Goal: Task Accomplishment & Management: Use online tool/utility

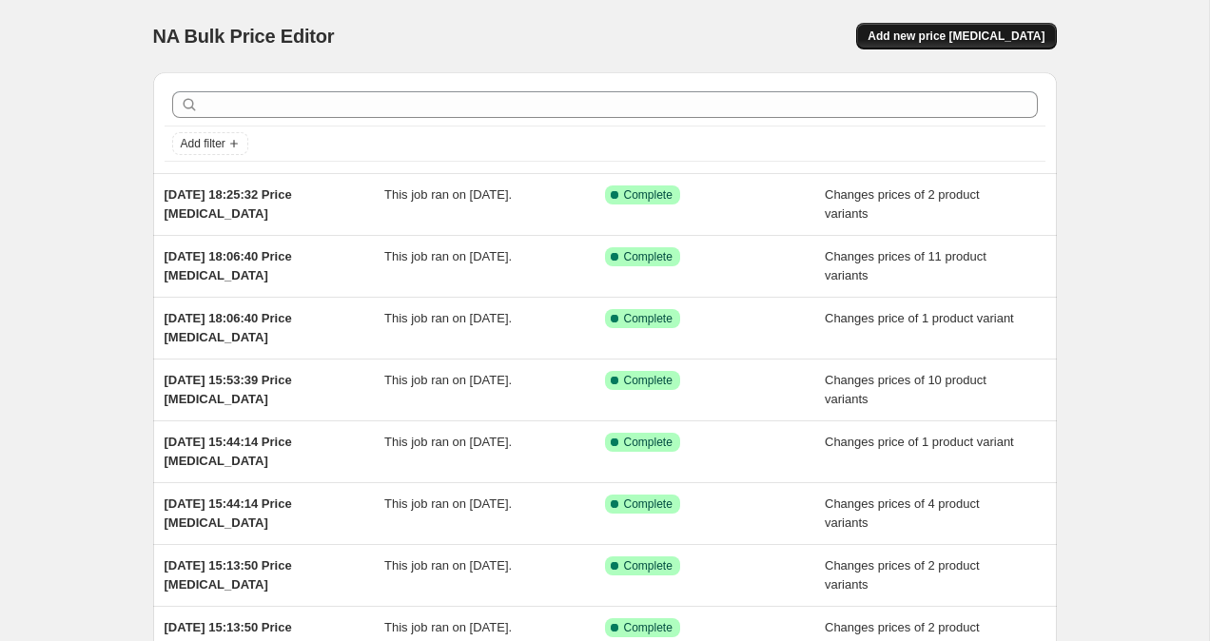
click at [957, 41] on span "Add new price [MEDICAL_DATA]" at bounding box center [956, 36] width 177 height 15
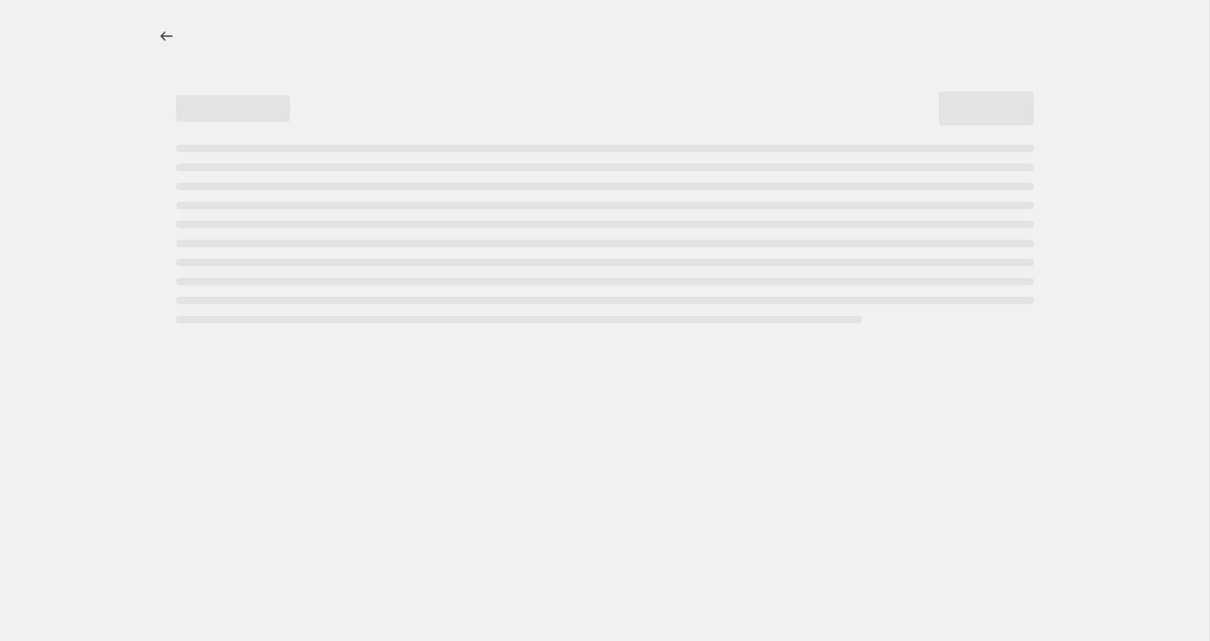
select select "percentage"
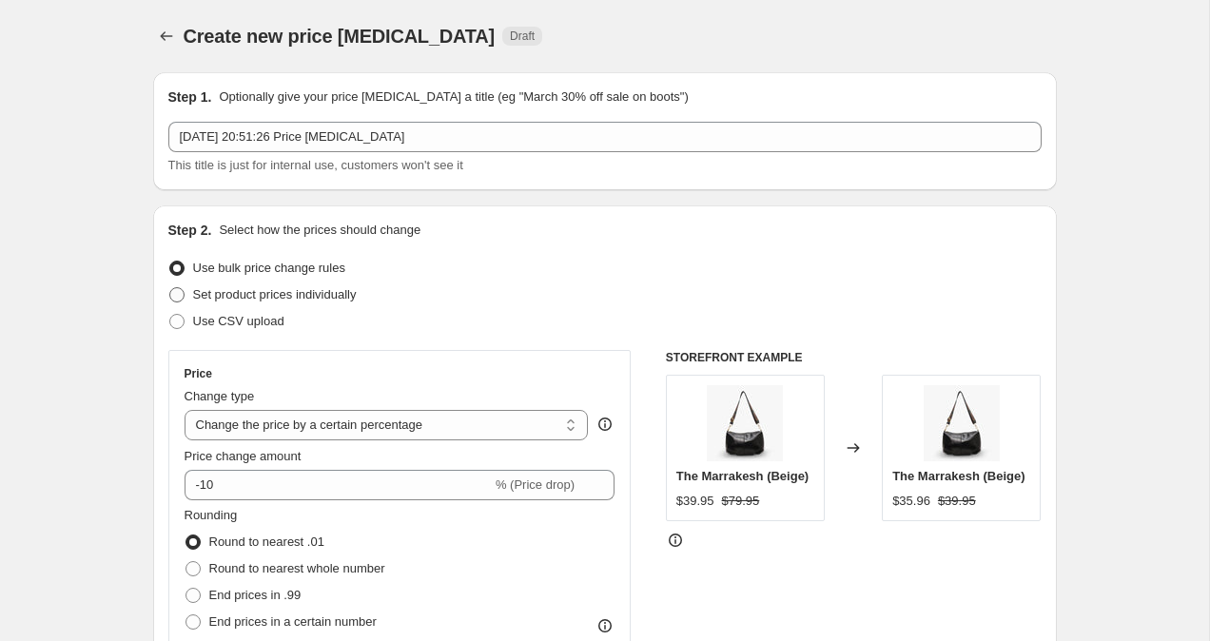
click at [172, 295] on span at bounding box center [176, 294] width 15 height 15
click at [170, 288] on input "Set product prices individually" at bounding box center [169, 287] width 1 height 1
radio input "true"
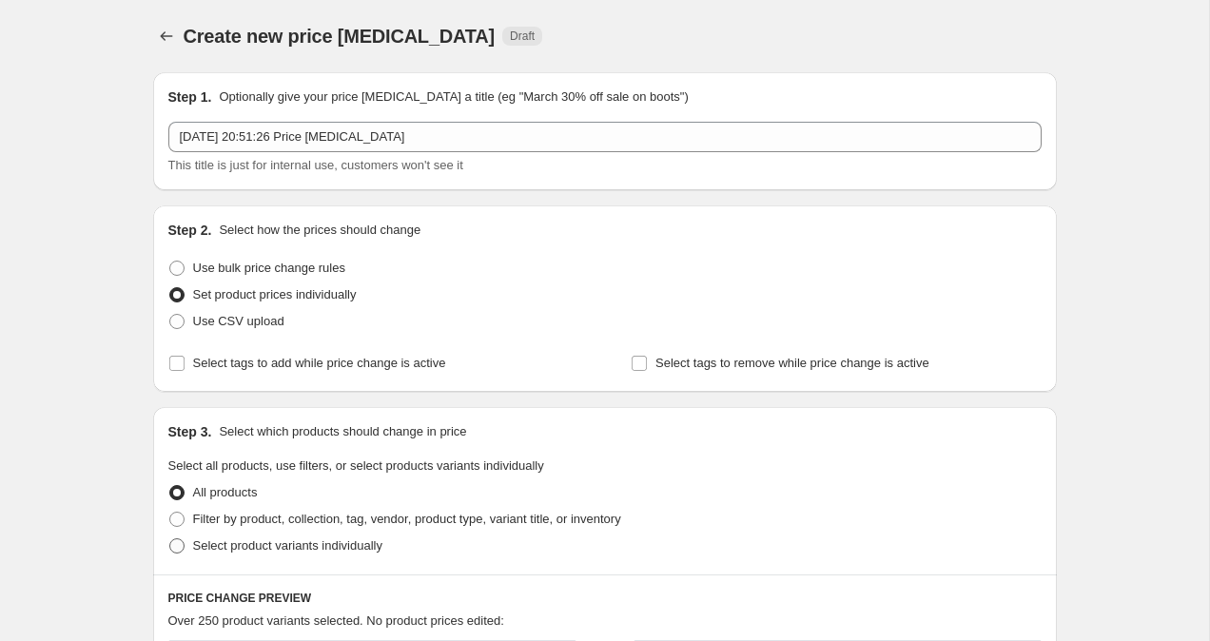
click at [175, 553] on span at bounding box center [176, 546] width 15 height 15
click at [170, 539] on input "Select product variants individually" at bounding box center [169, 539] width 1 height 1
radio input "true"
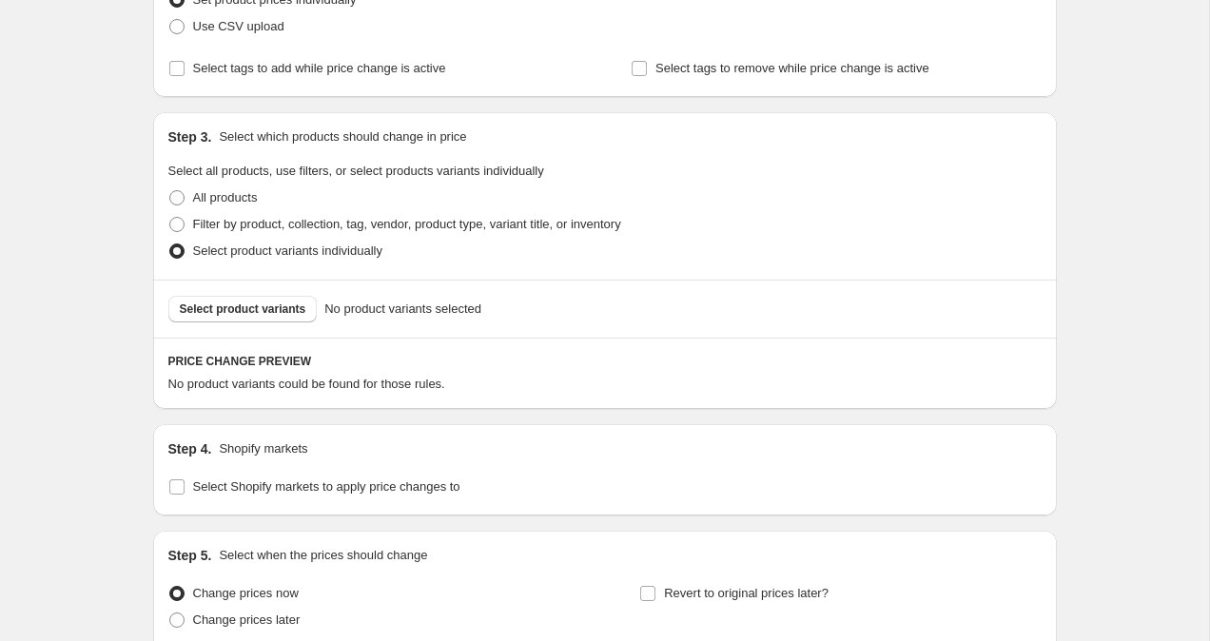
scroll to position [324, 0]
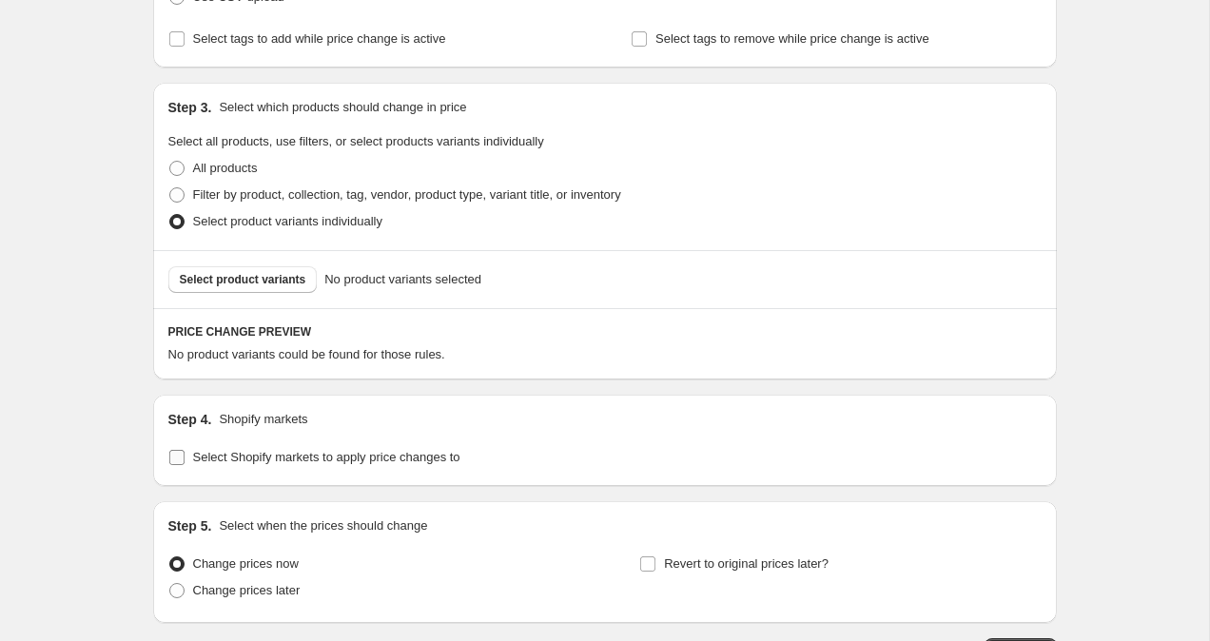
click at [180, 464] on input "Select Shopify markets to apply price changes to" at bounding box center [176, 457] width 15 height 15
checkbox input "true"
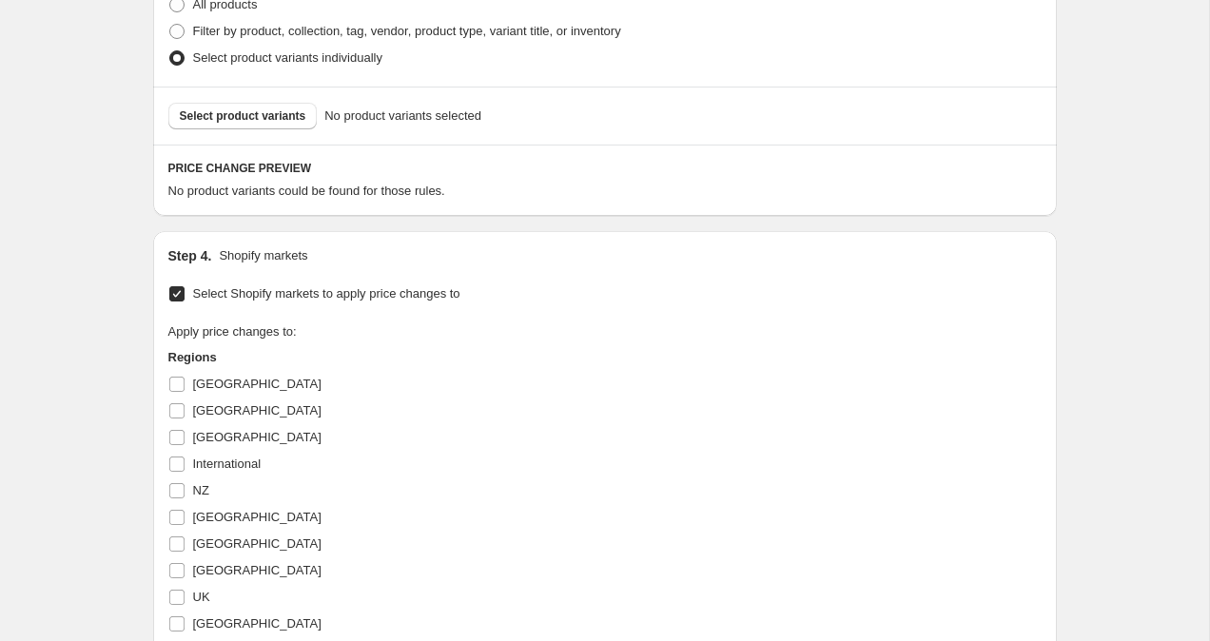
scroll to position [660, 0]
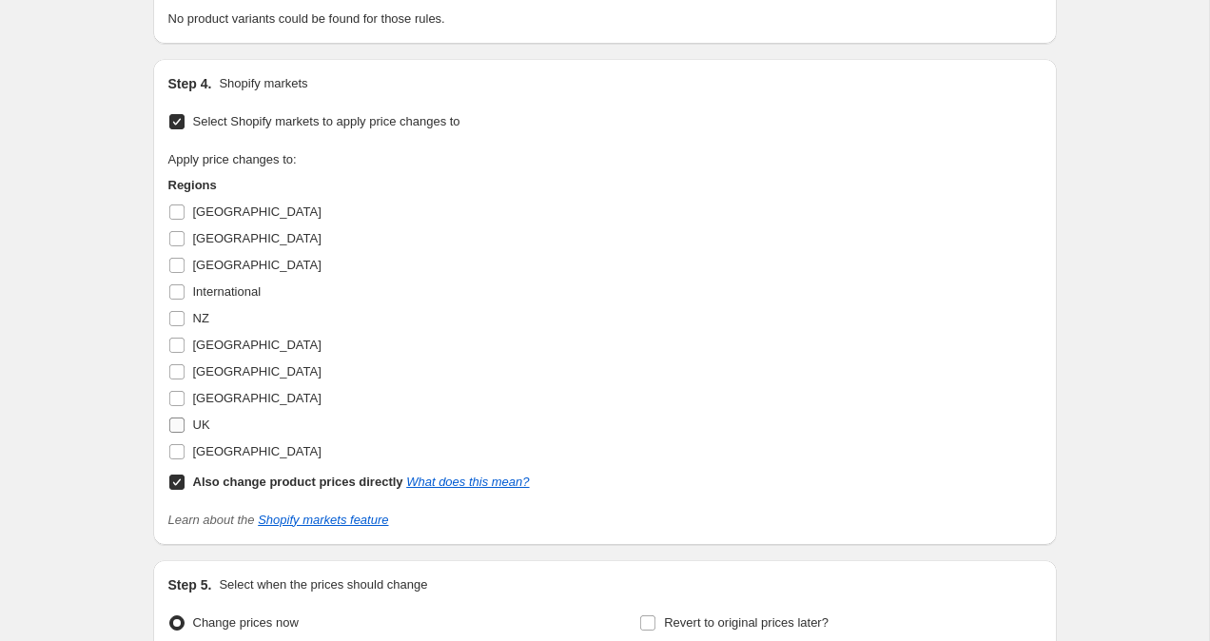
click at [177, 434] on label "UK" at bounding box center [189, 425] width 42 height 27
click at [177, 433] on input "UK" at bounding box center [176, 425] width 15 height 15
checkbox input "true"
click at [175, 489] on input "Also change product prices directly What does this mean?" at bounding box center [176, 482] width 15 height 15
checkbox input "false"
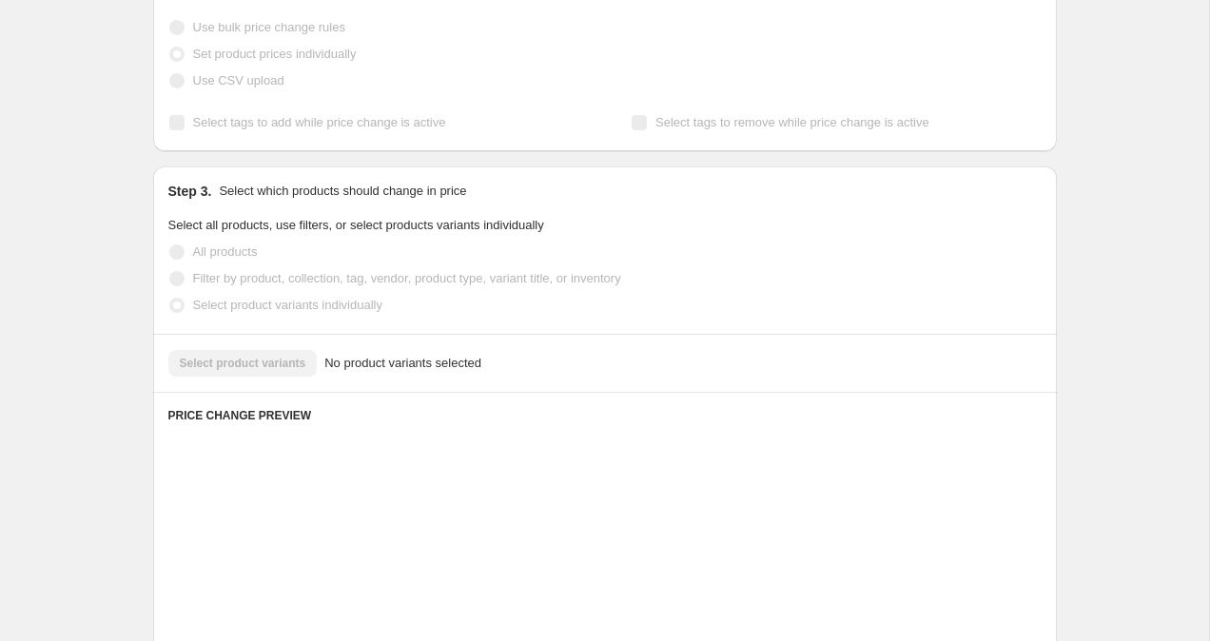
scroll to position [233, 0]
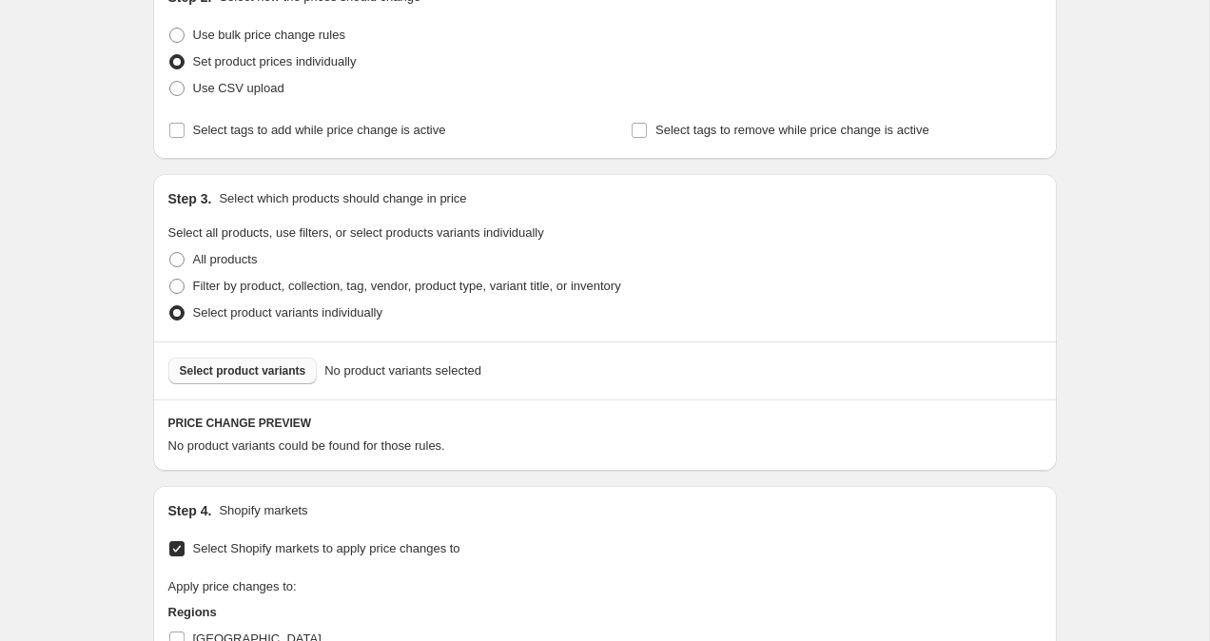
click at [245, 372] on span "Select product variants" at bounding box center [243, 370] width 127 height 15
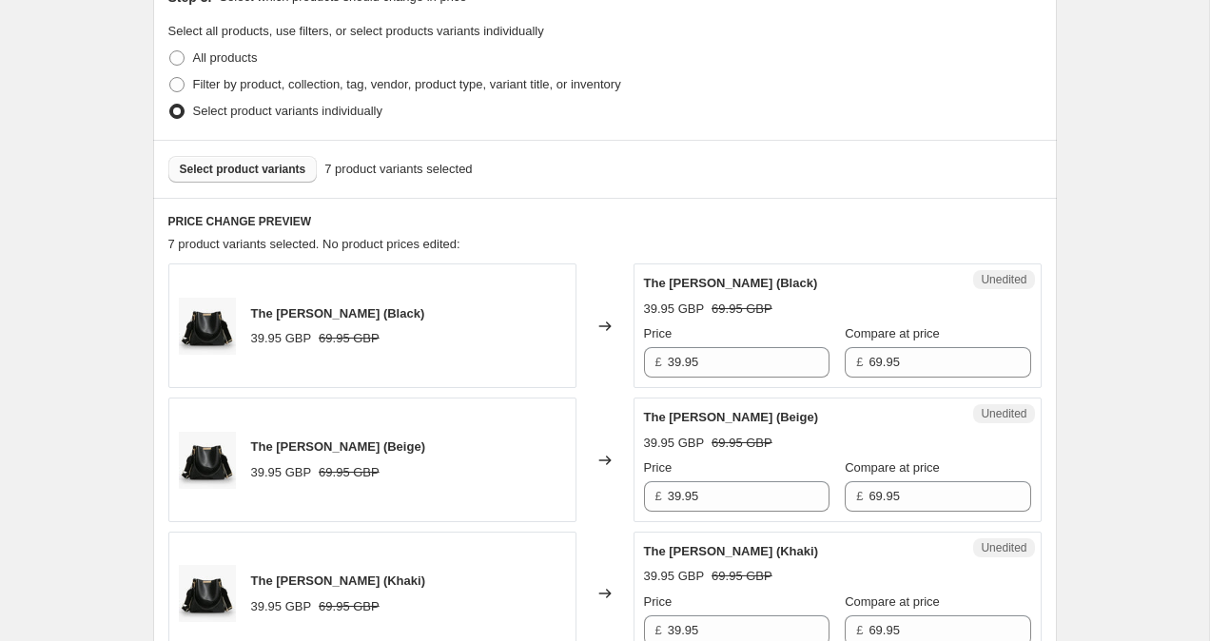
scroll to position [449, 0]
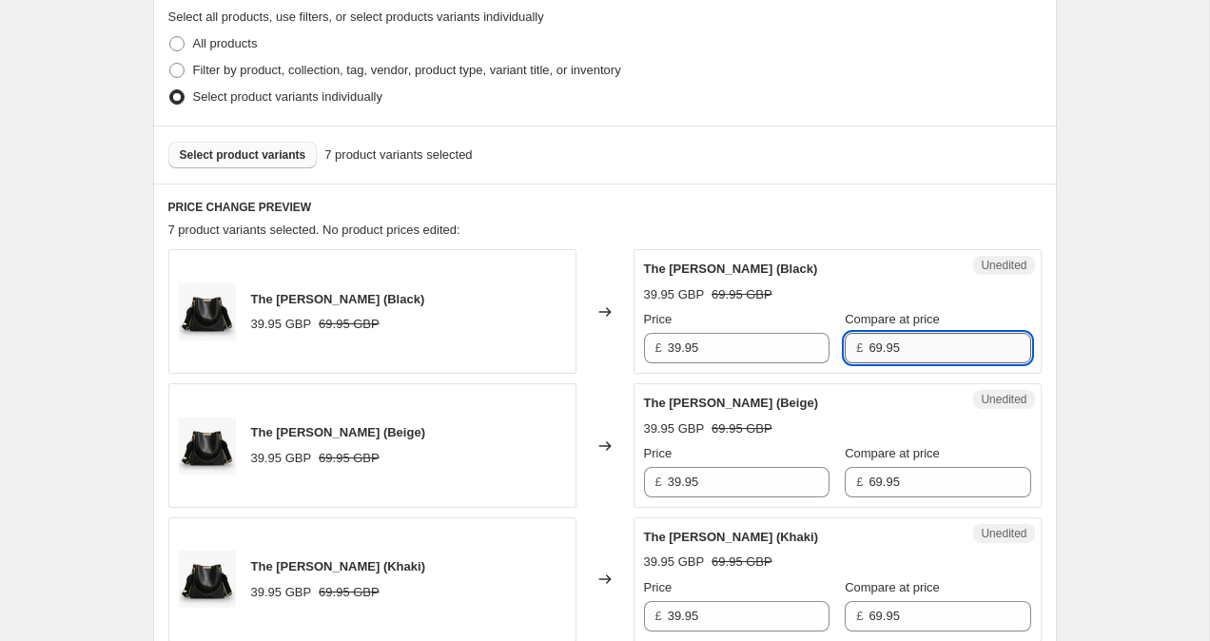
click at [869, 349] on input "69.95" at bounding box center [950, 348] width 162 height 30
type input "59.95"
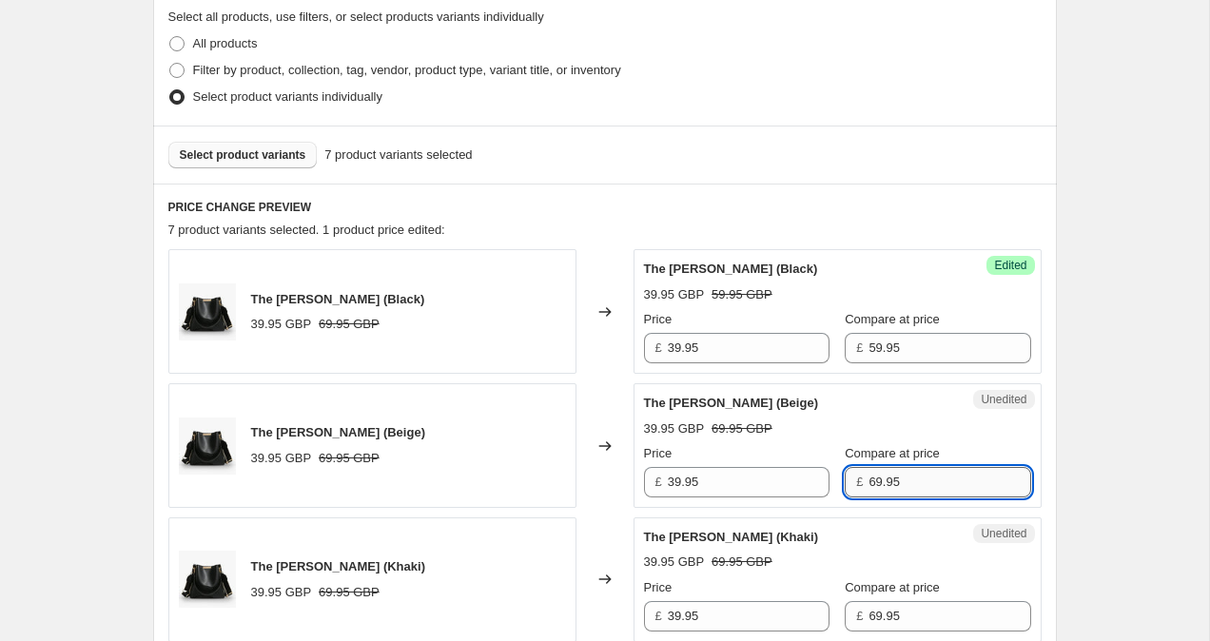
click at [869, 487] on input "69.95" at bounding box center [950, 482] width 162 height 30
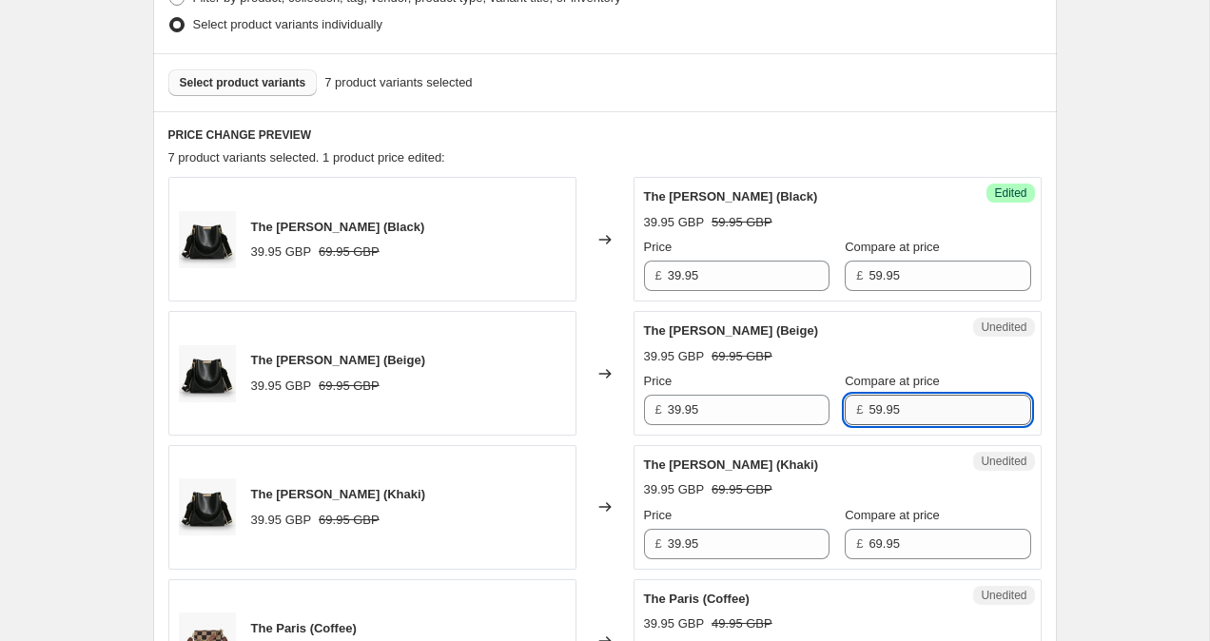
scroll to position [560, 0]
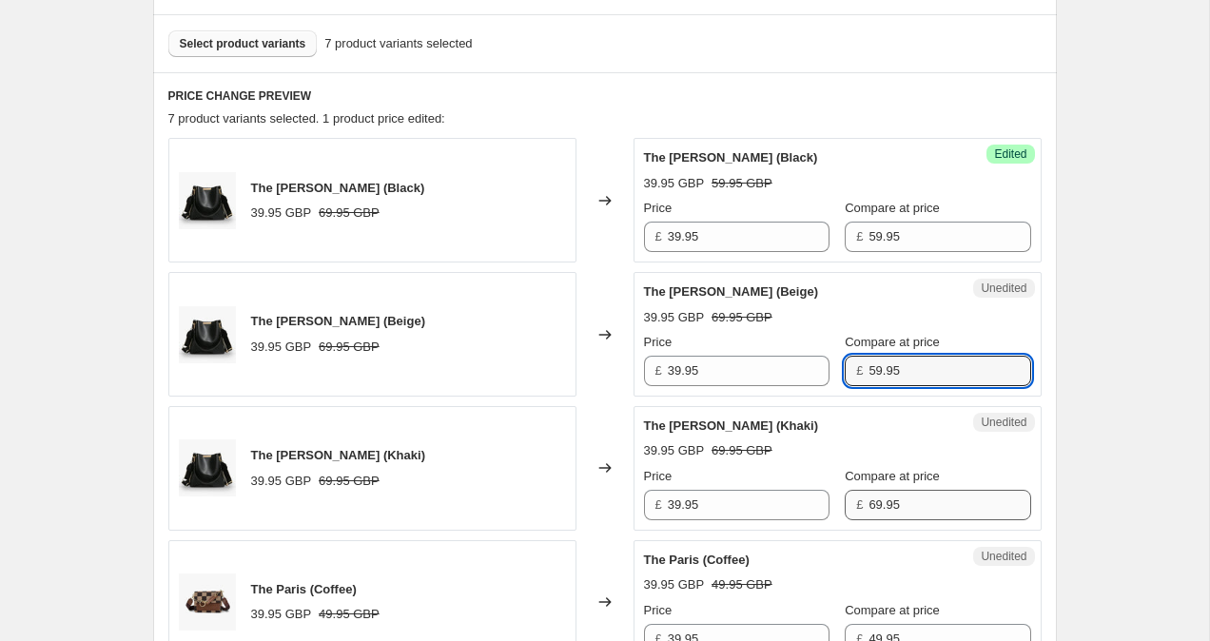
type input "59.95"
click at [869, 500] on input "69.95" at bounding box center [950, 505] width 162 height 30
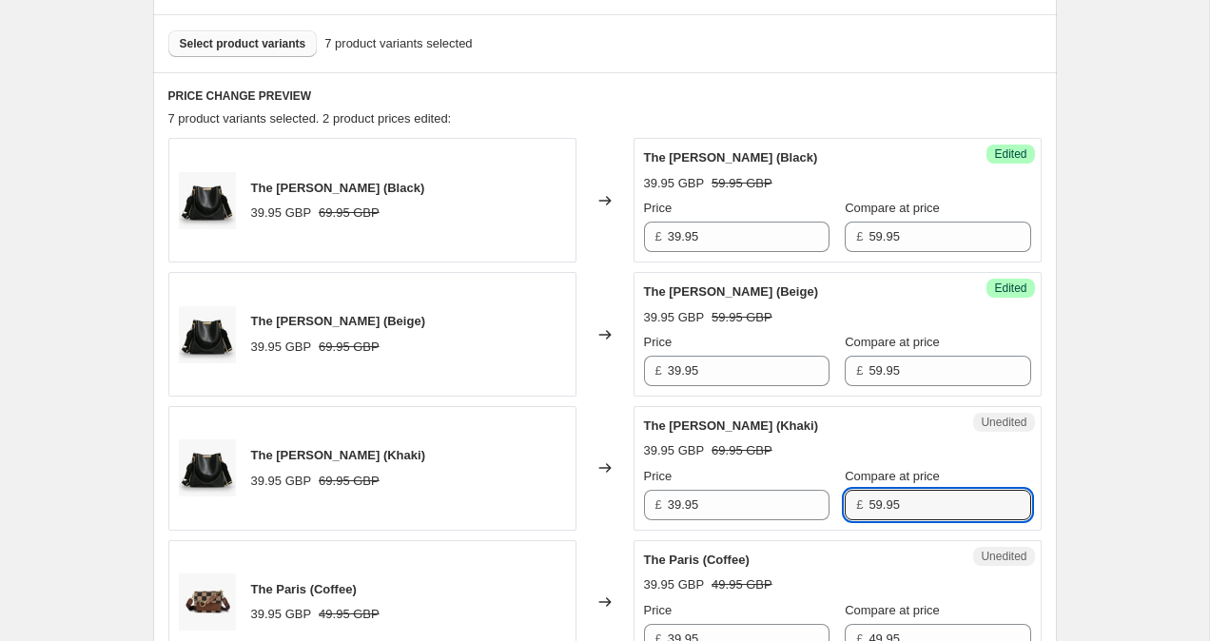
type input "59.95"
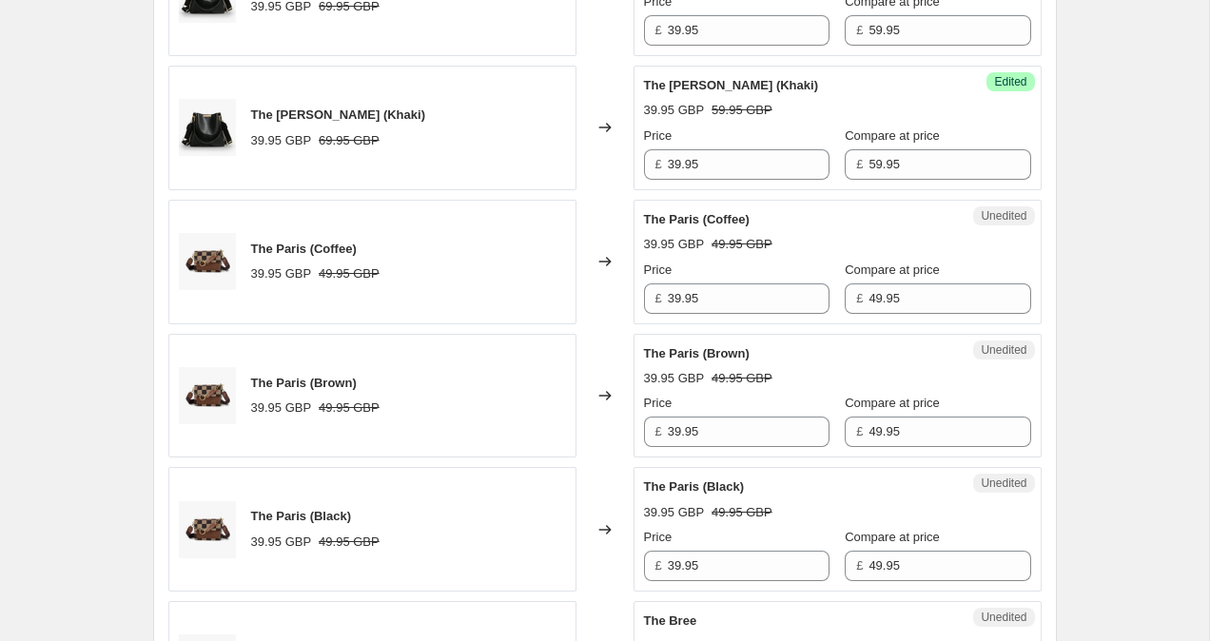
scroll to position [920, 0]
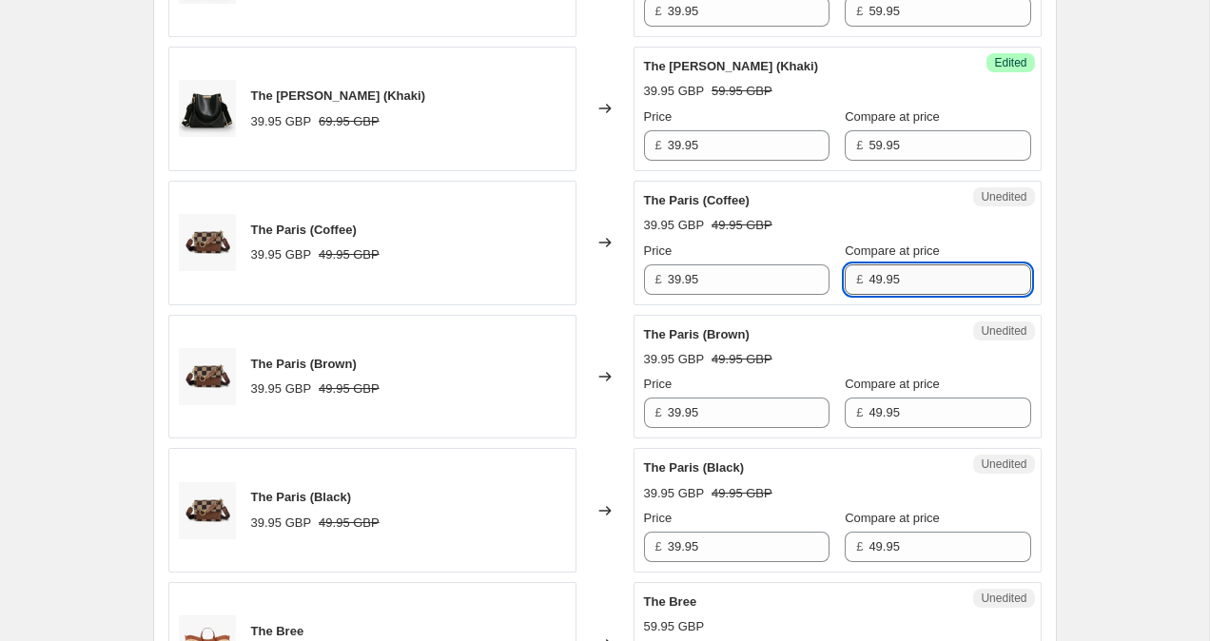
click at [869, 272] on input "49.95" at bounding box center [950, 280] width 162 height 30
type input "59.95"
click at [869, 412] on input "49.95" at bounding box center [950, 413] width 162 height 30
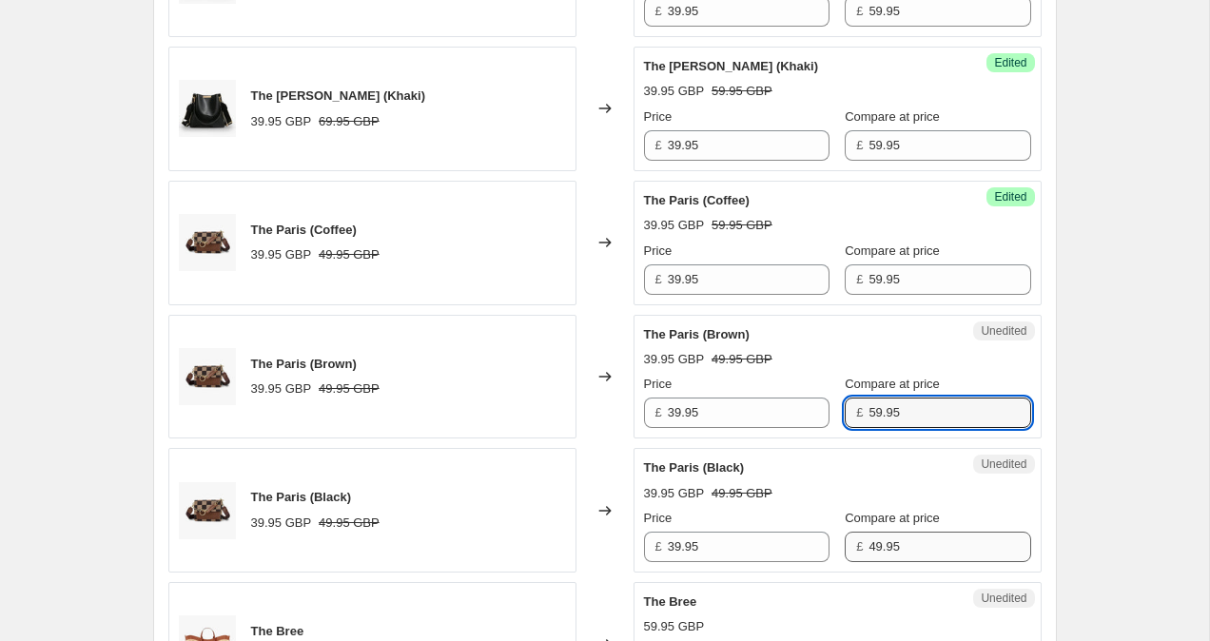
type input "59.95"
click at [869, 552] on input "49.95" at bounding box center [950, 547] width 162 height 30
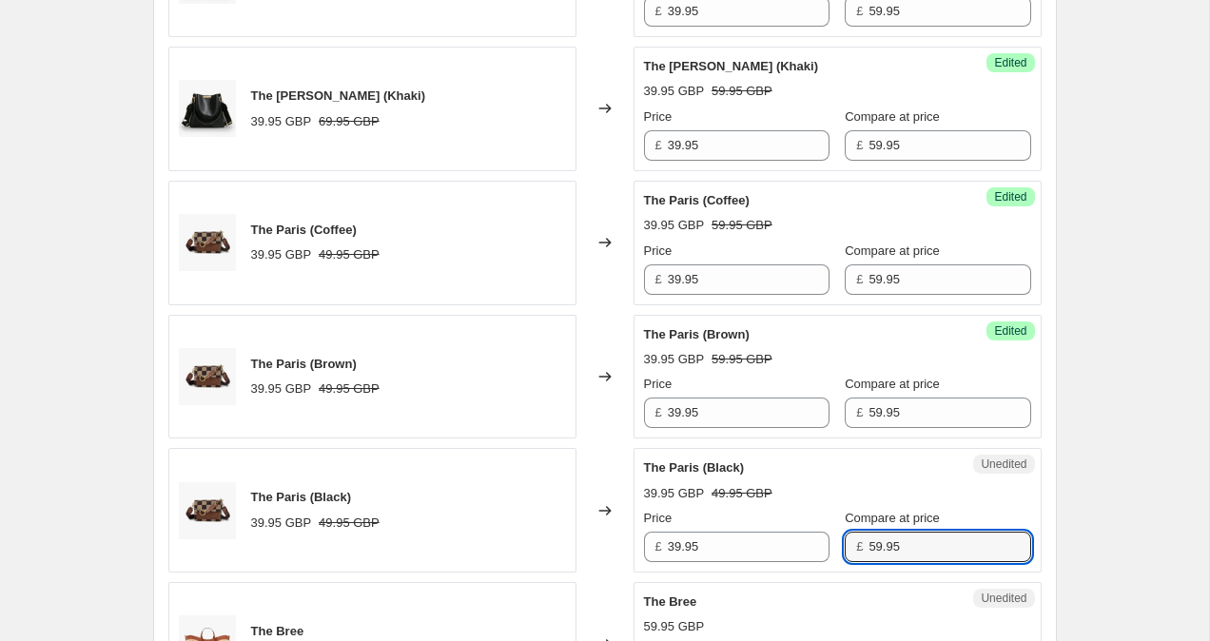
type input "59.95"
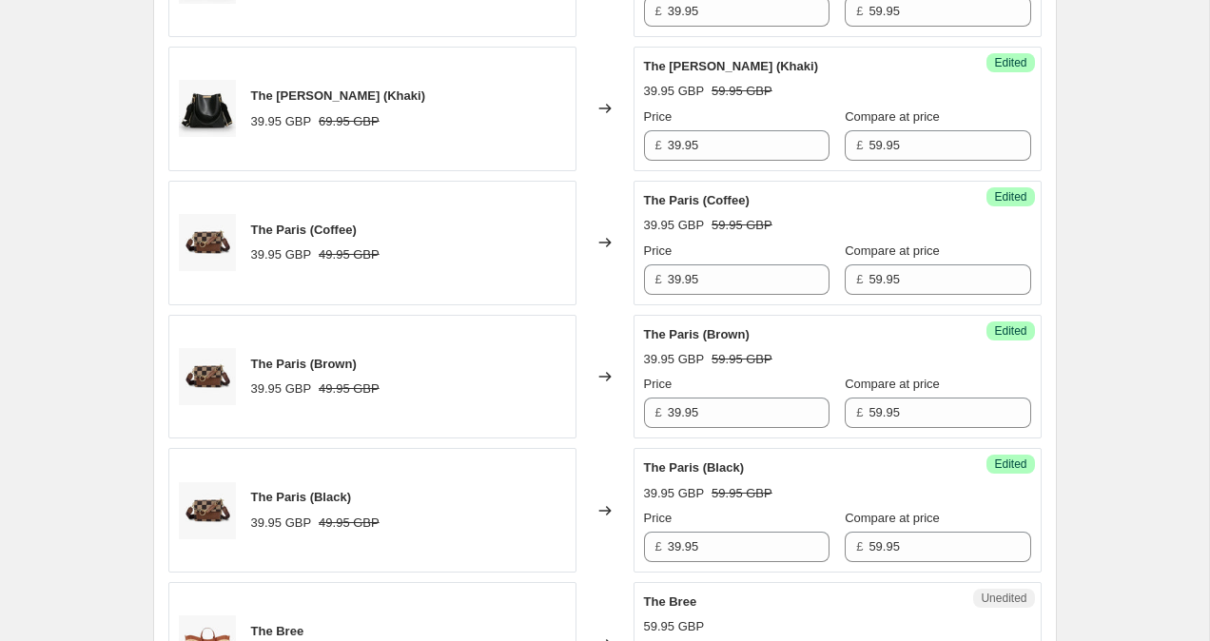
click at [1096, 469] on div "Create new price change job. This page is ready Create new price change job Dra…" at bounding box center [604, 320] width 1209 height 2480
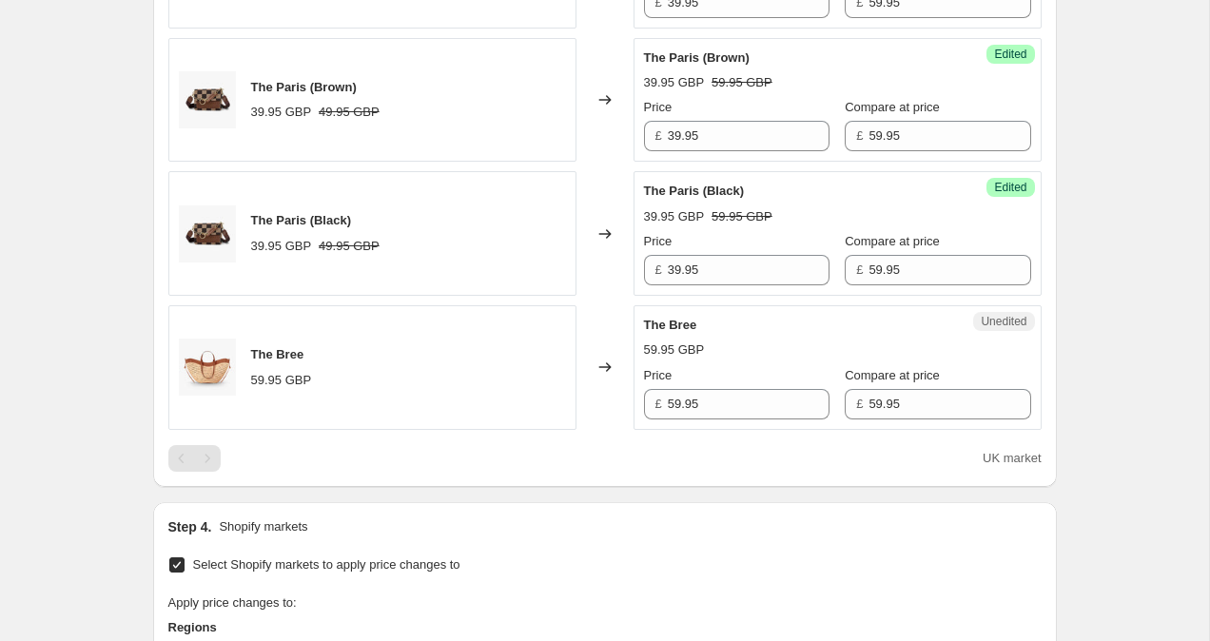
scroll to position [1345, 0]
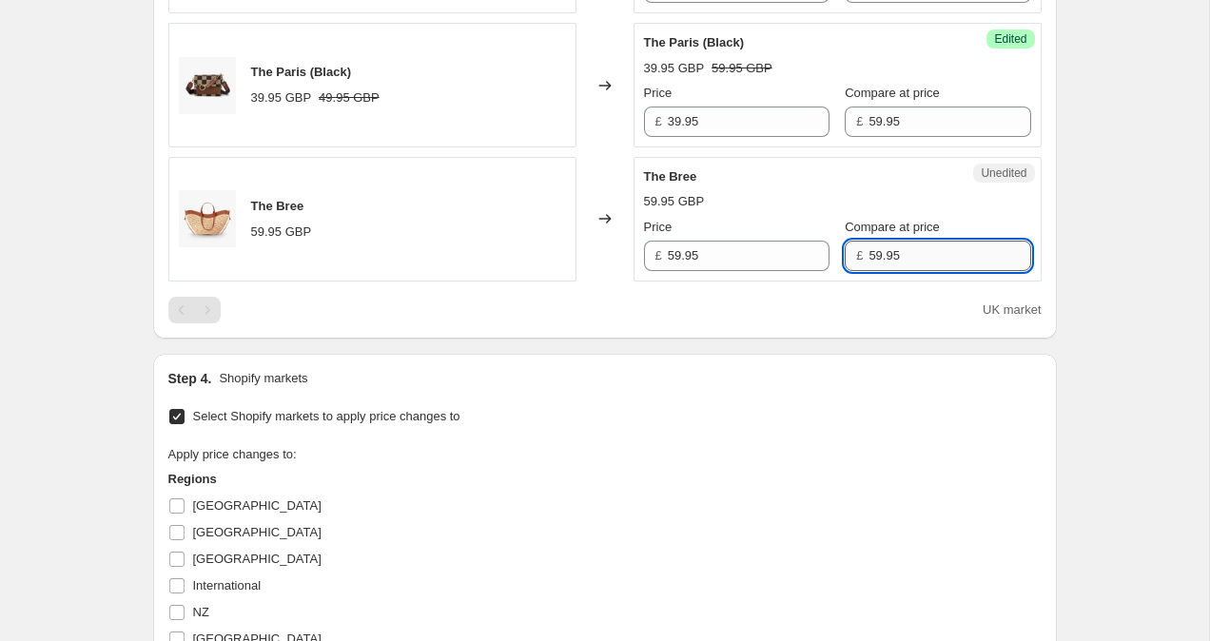
click at [869, 259] on input "59.95" at bounding box center [950, 256] width 162 height 30
type input "79.95"
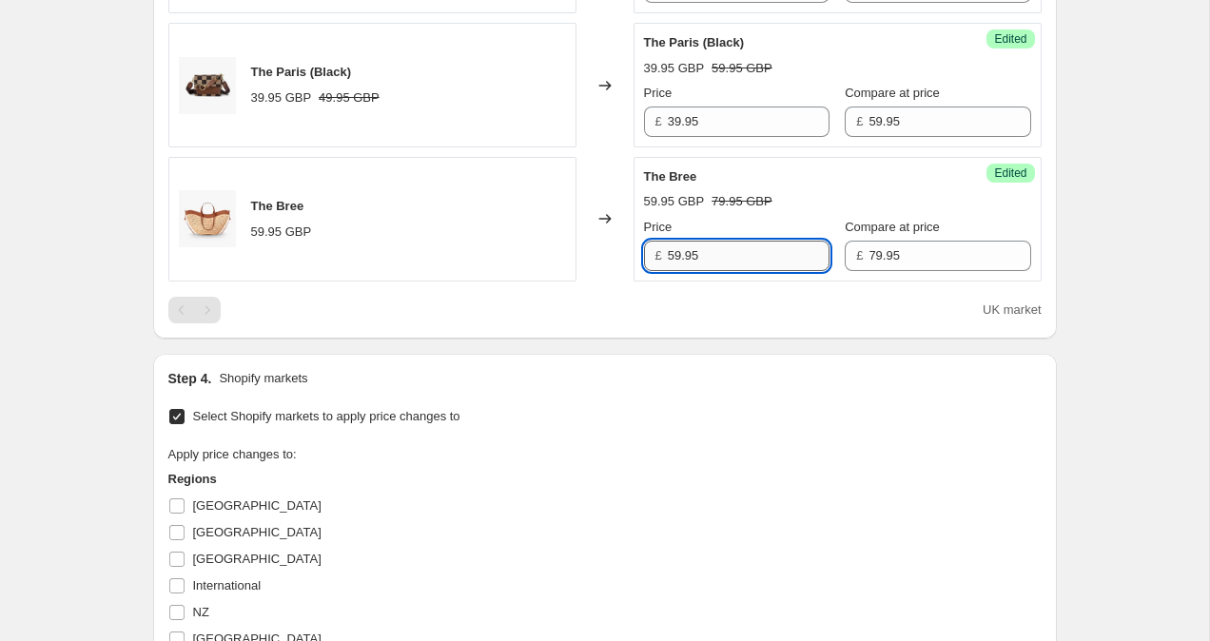
click at [677, 246] on input "59.95" at bounding box center [749, 256] width 162 height 30
type input "79.95"
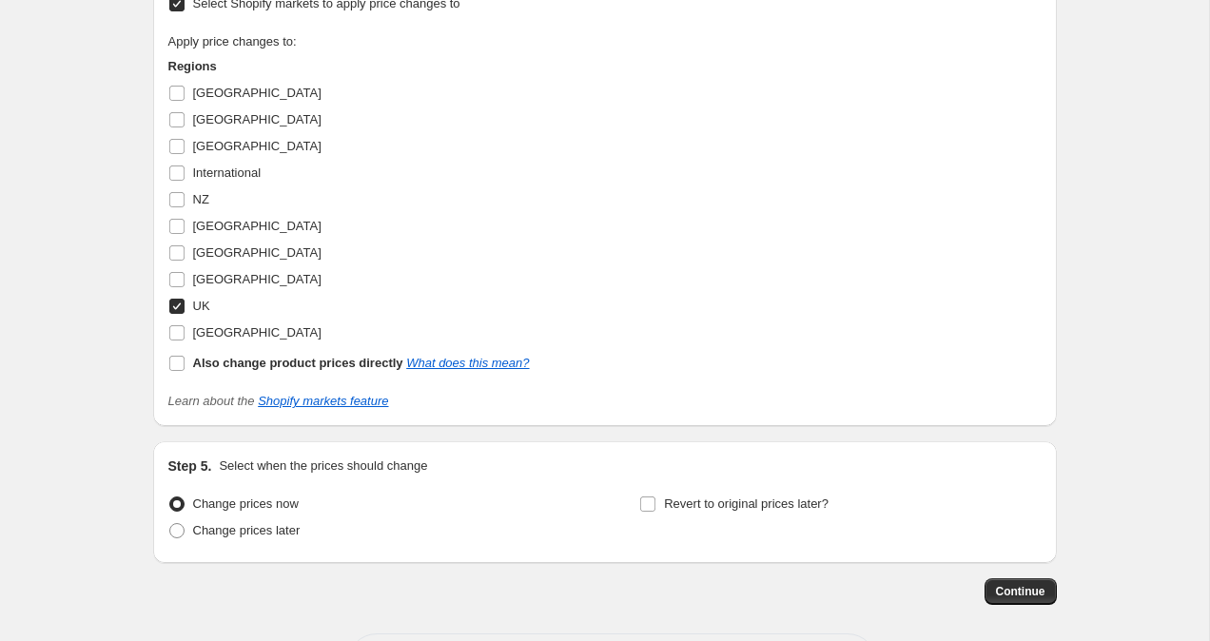
scroll to position [1788, 0]
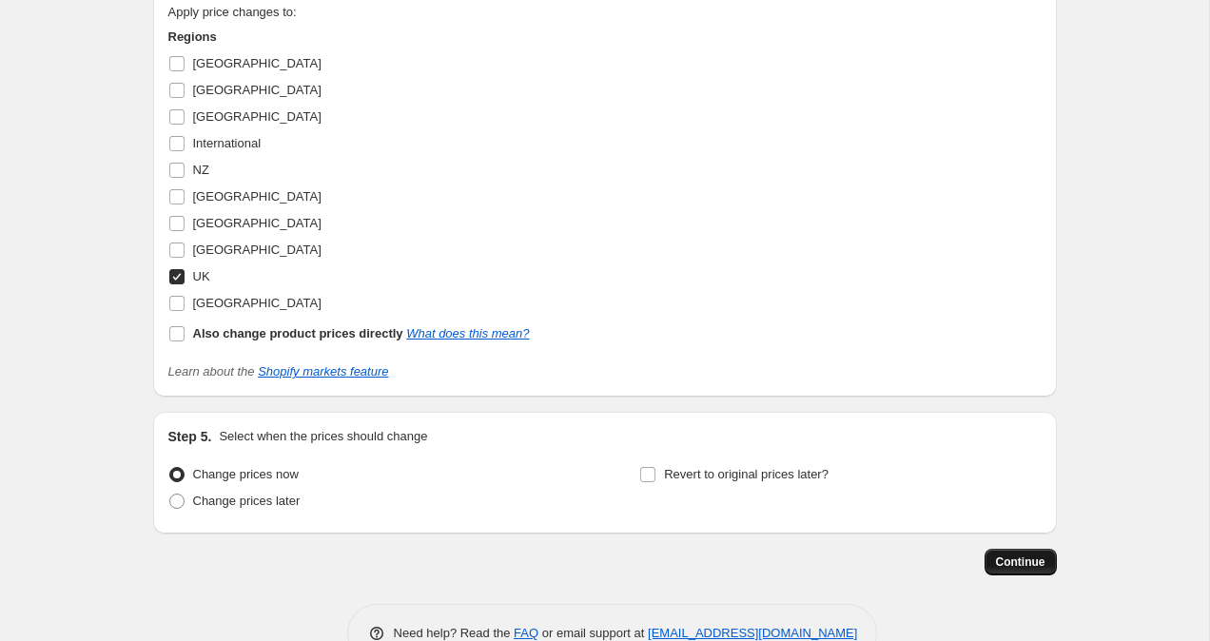
click at [1049, 559] on button "Continue" at bounding box center [1021, 562] width 72 height 27
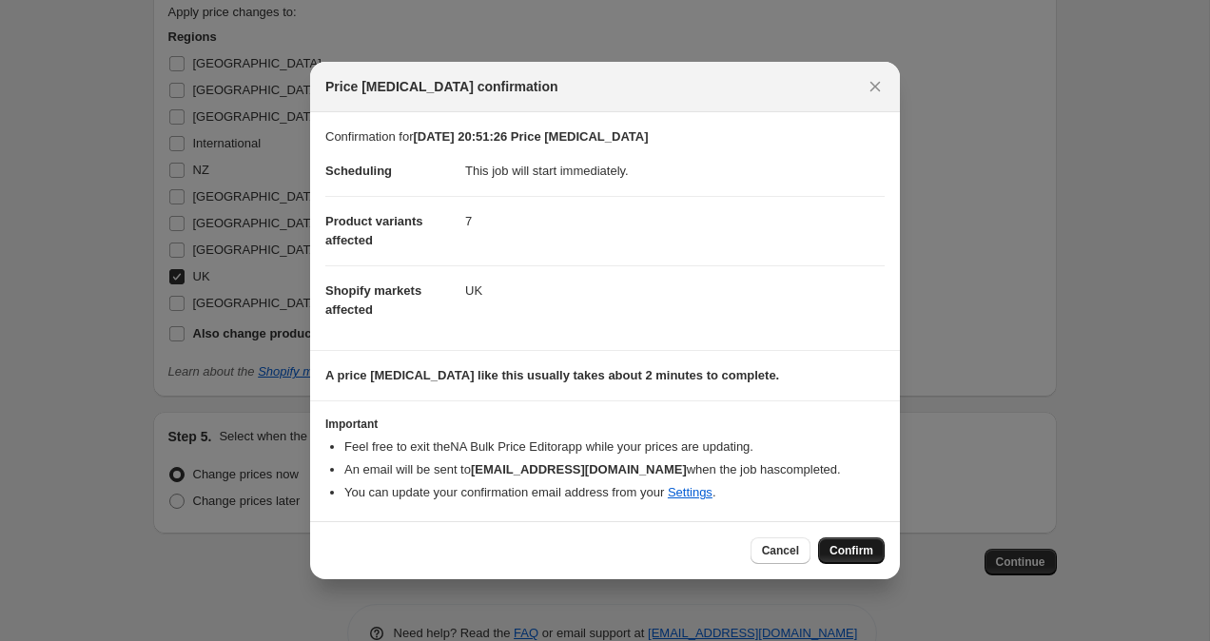
click at [875, 549] on button "Confirm" at bounding box center [851, 551] width 67 height 27
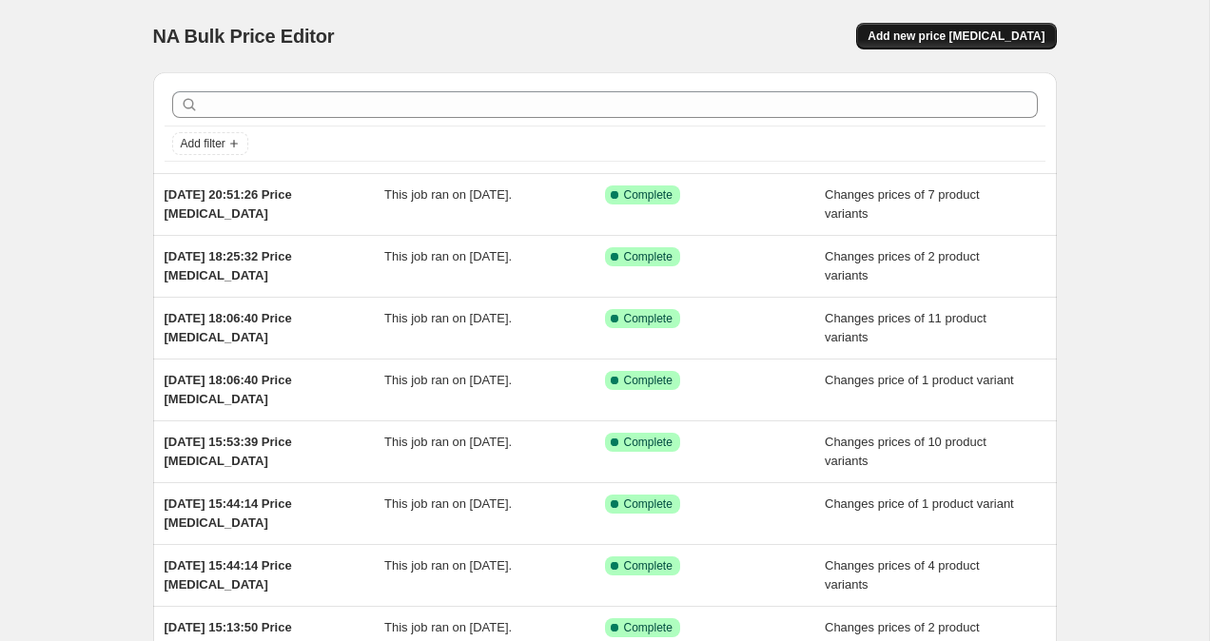
click at [951, 32] on span "Add new price [MEDICAL_DATA]" at bounding box center [956, 36] width 177 height 15
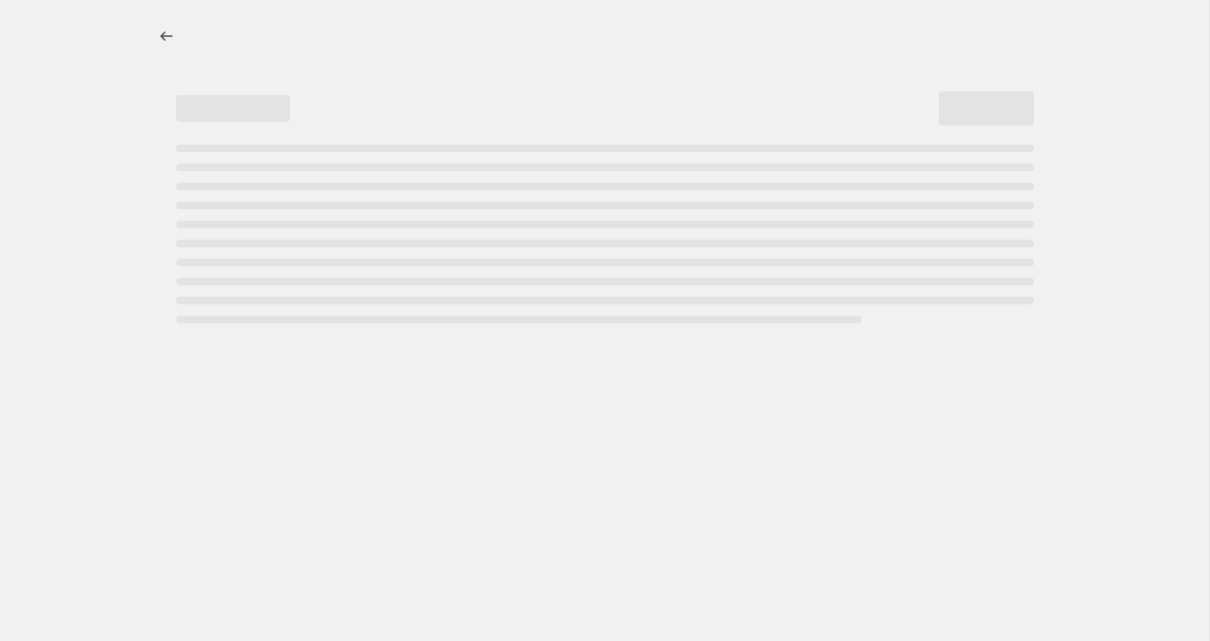
select select "percentage"
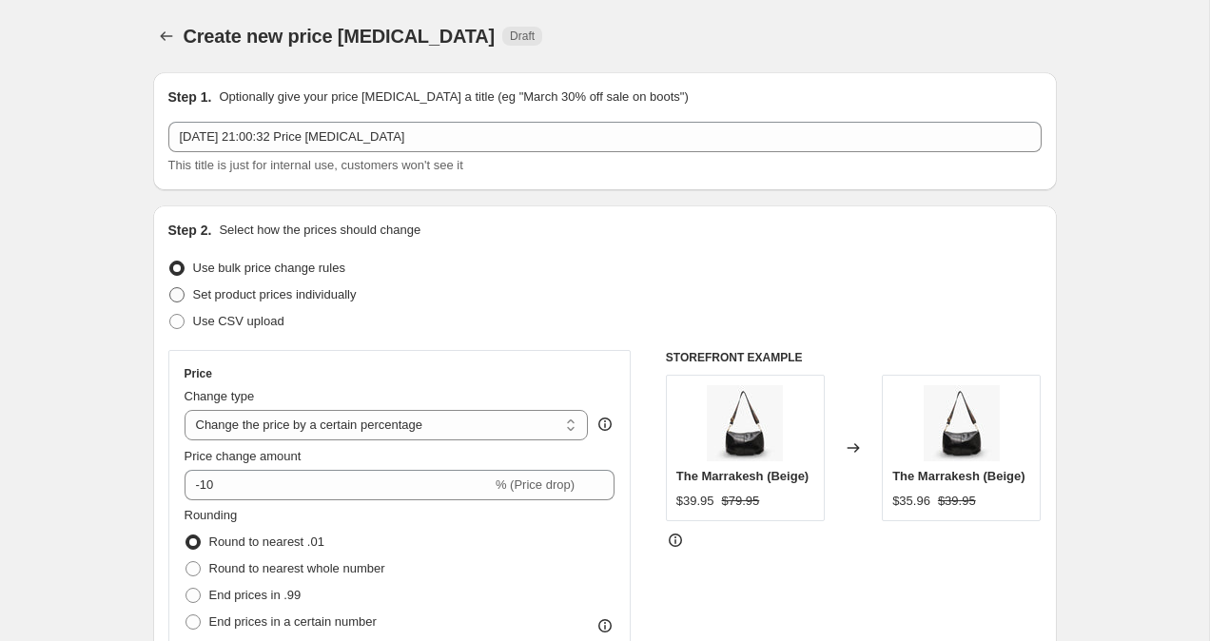
click at [172, 298] on span at bounding box center [176, 294] width 15 height 15
click at [170, 288] on input "Set product prices individually" at bounding box center [169, 287] width 1 height 1
radio input "true"
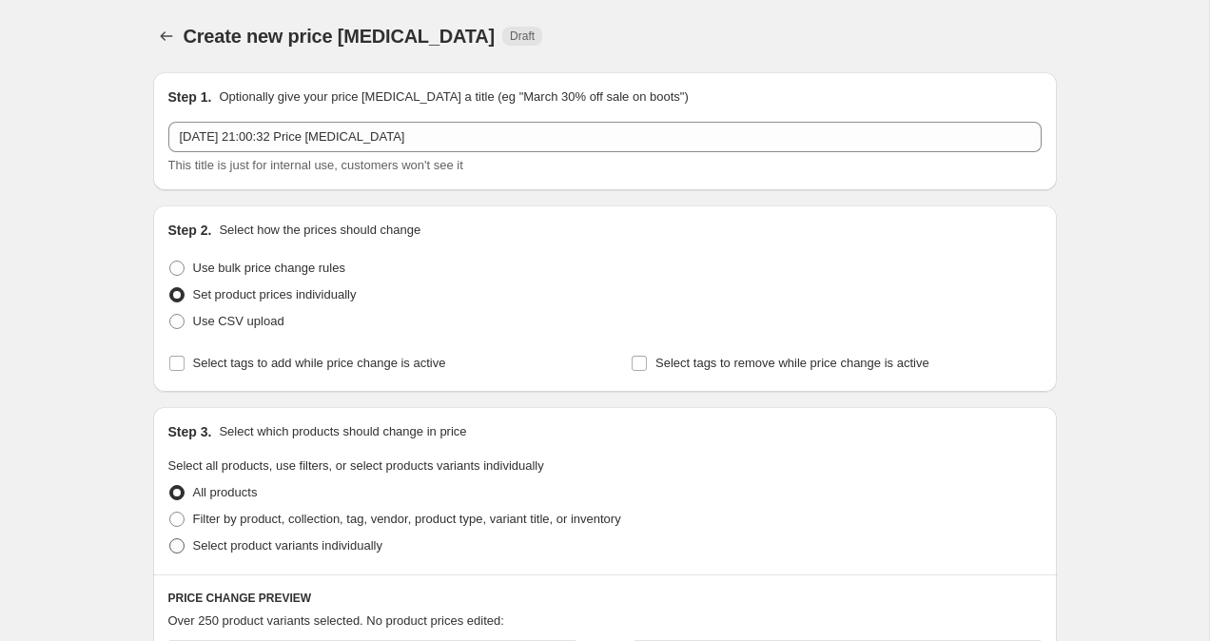
click at [173, 549] on span at bounding box center [176, 546] width 15 height 15
click at [170, 539] on input "Select product variants individually" at bounding box center [169, 539] width 1 height 1
radio input "true"
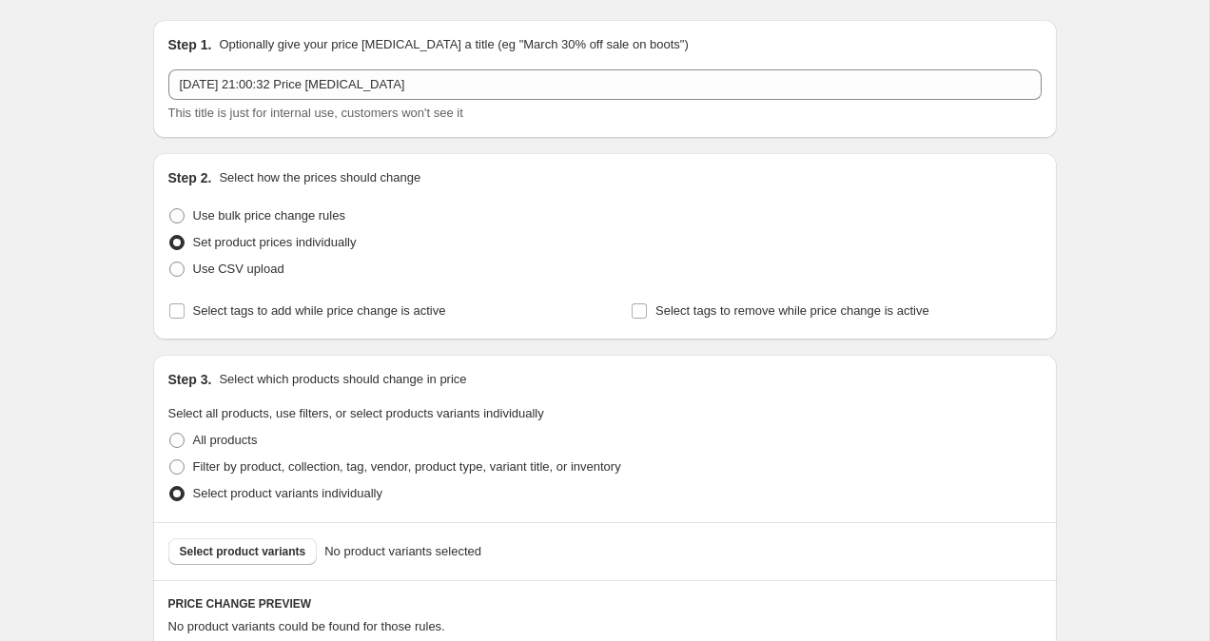
scroll to position [65, 0]
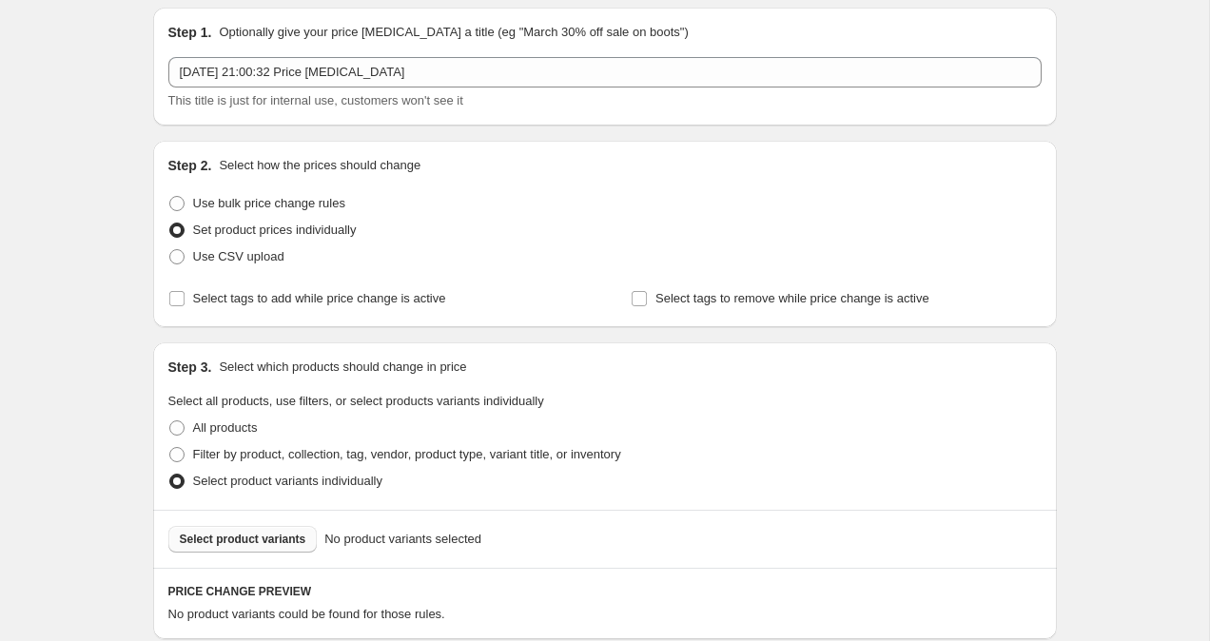
click at [206, 541] on span "Select product variants" at bounding box center [243, 539] width 127 height 15
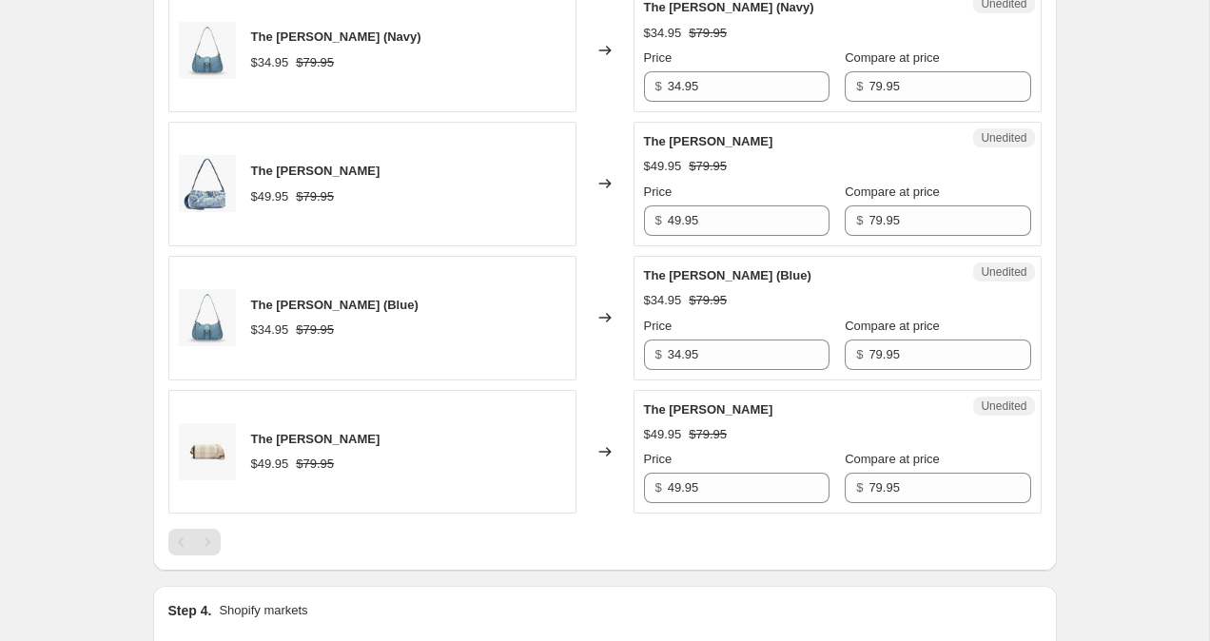
scroll to position [1176, 0]
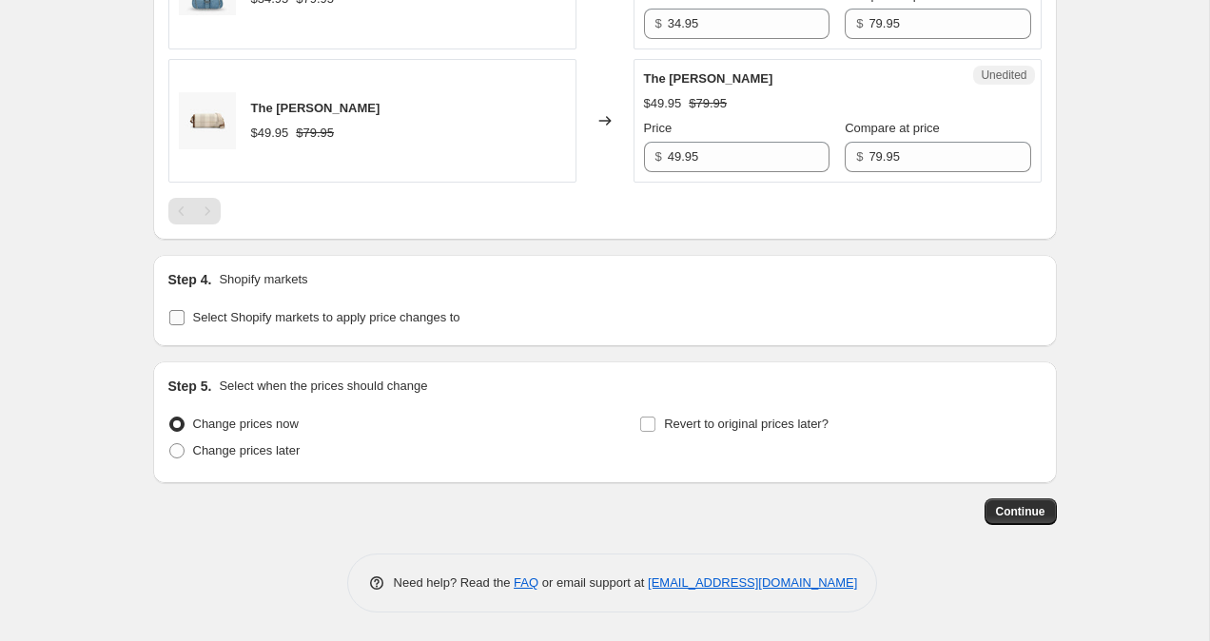
click at [173, 321] on input "Select Shopify markets to apply price changes to" at bounding box center [176, 317] width 15 height 15
checkbox input "true"
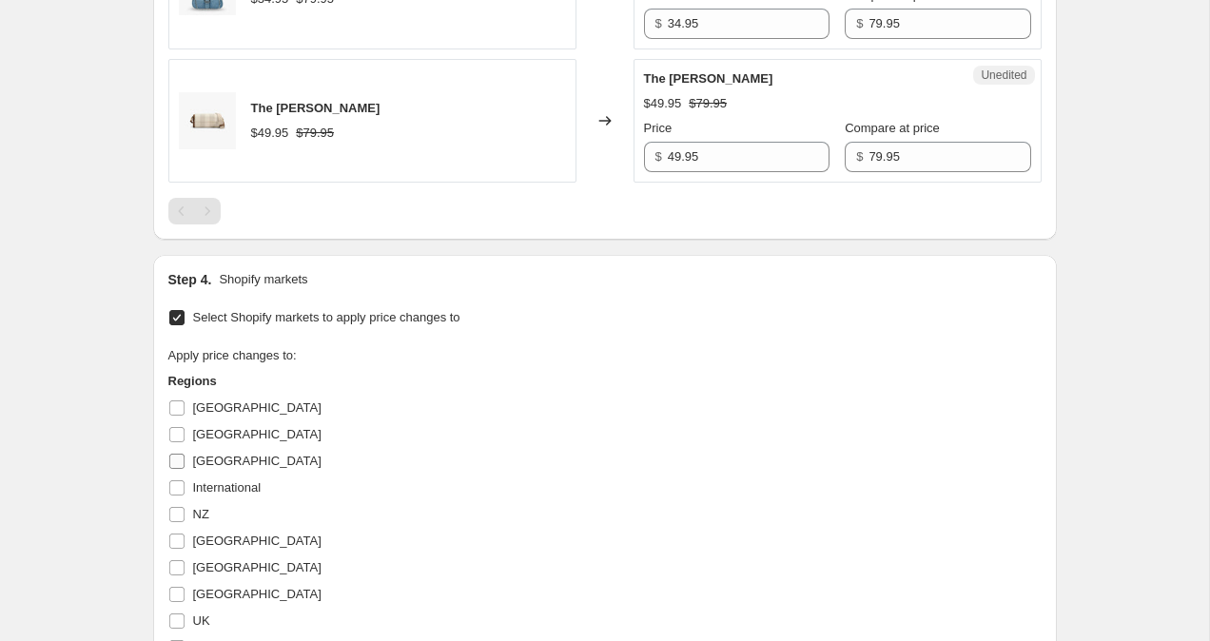
scroll to position [1235, 0]
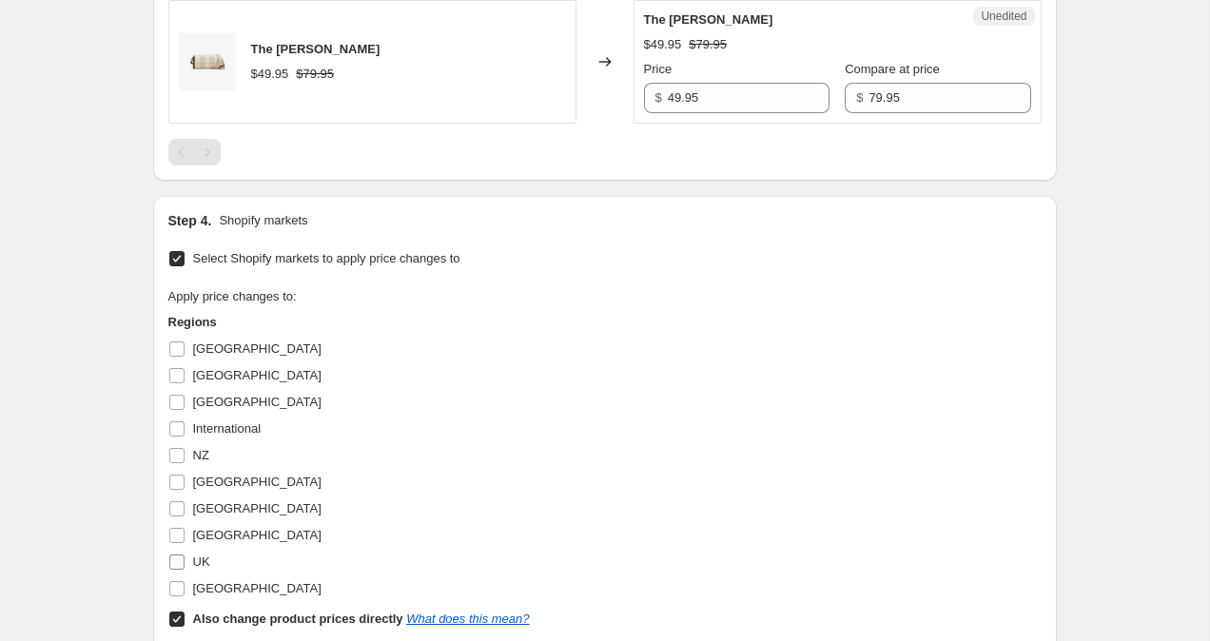
click at [175, 561] on input "UK" at bounding box center [176, 562] width 15 height 15
checkbox input "true"
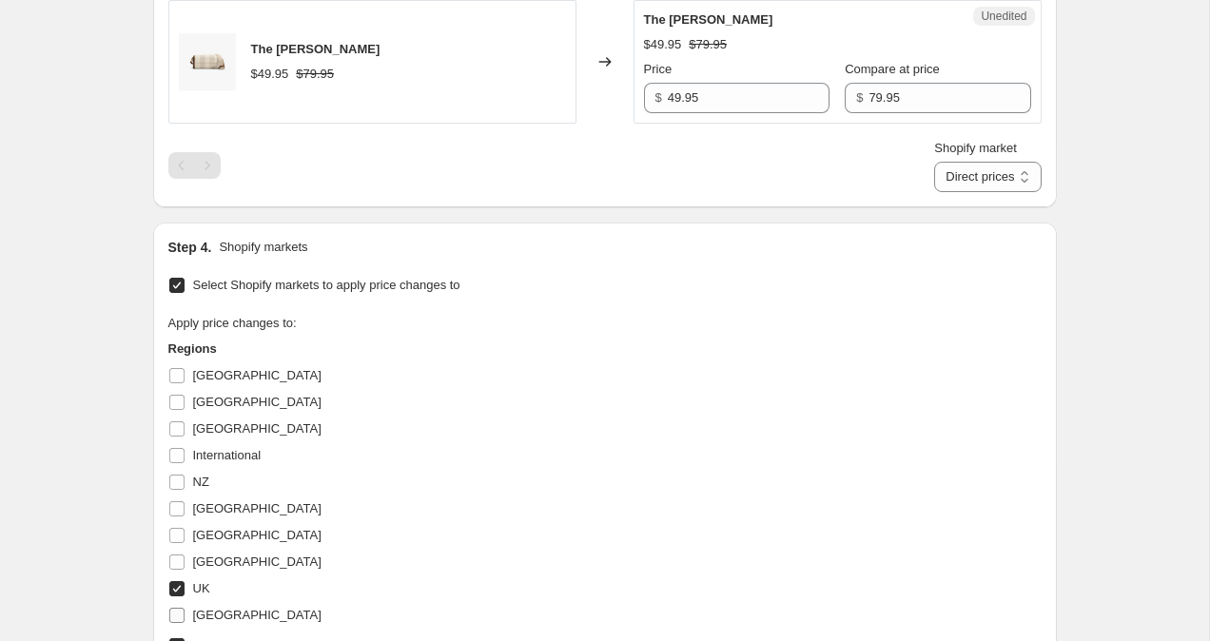
scroll to position [1297, 0]
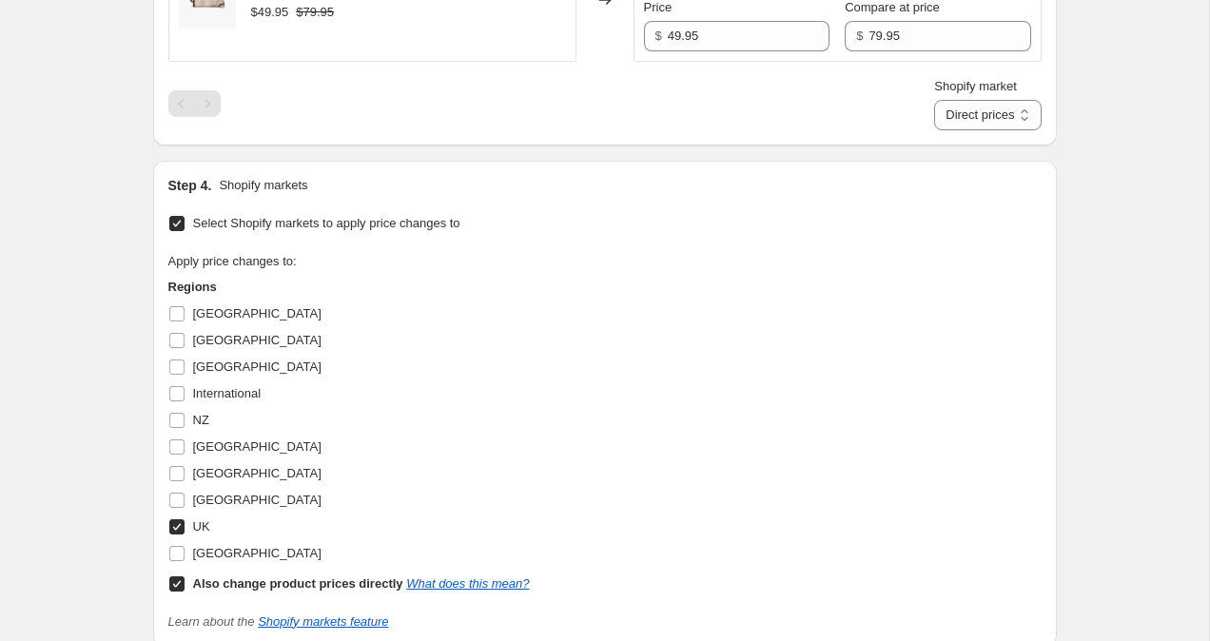
click at [173, 591] on input "Also change product prices directly What does this mean?" at bounding box center [176, 584] width 15 height 15
checkbox input "false"
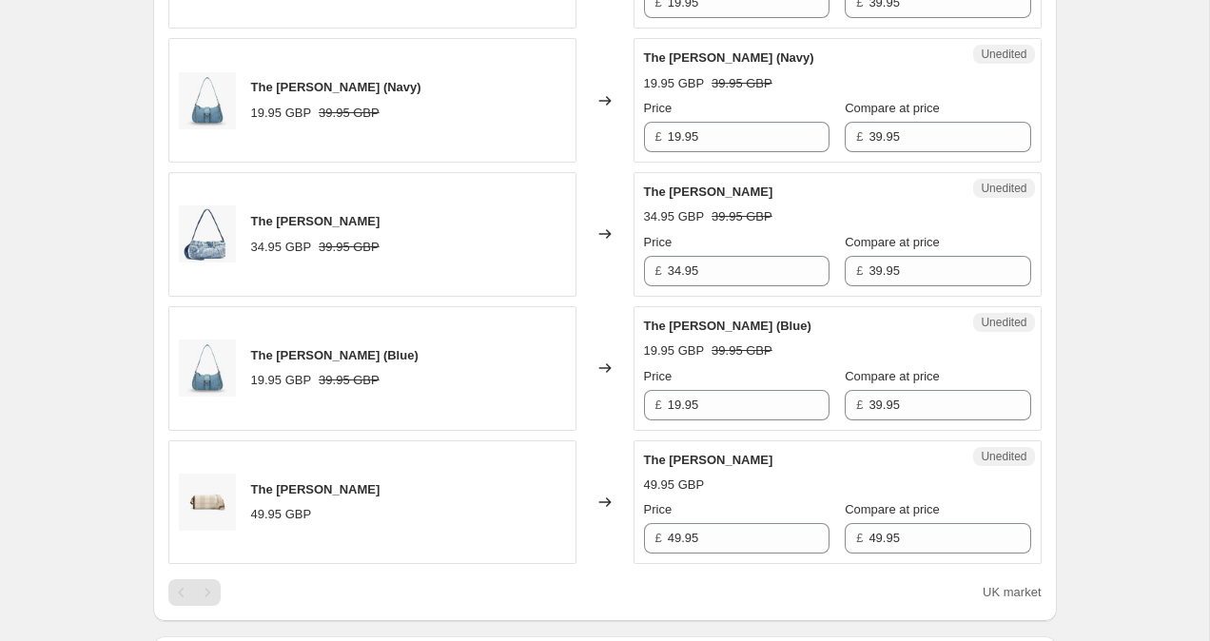
scroll to position [785, 0]
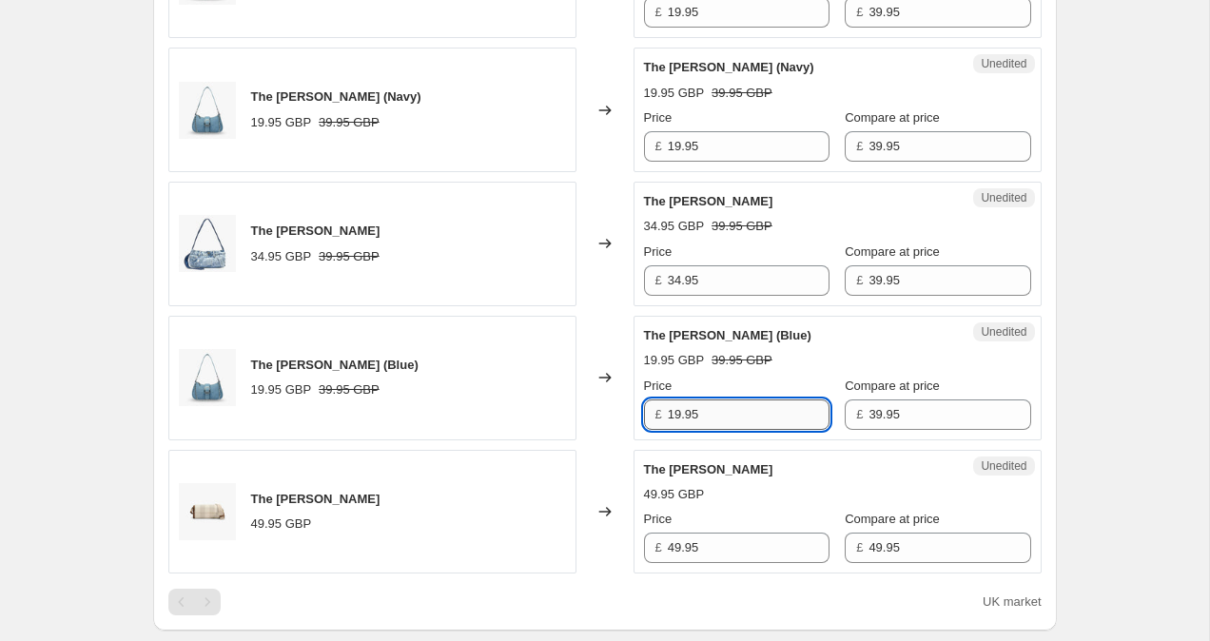
click at [675, 414] on input "19.95" at bounding box center [749, 415] width 162 height 30
type input "29.95"
click at [1125, 380] on div "Create new price change job. This page is ready Create new price change job Dra…" at bounding box center [604, 321] width 1209 height 2212
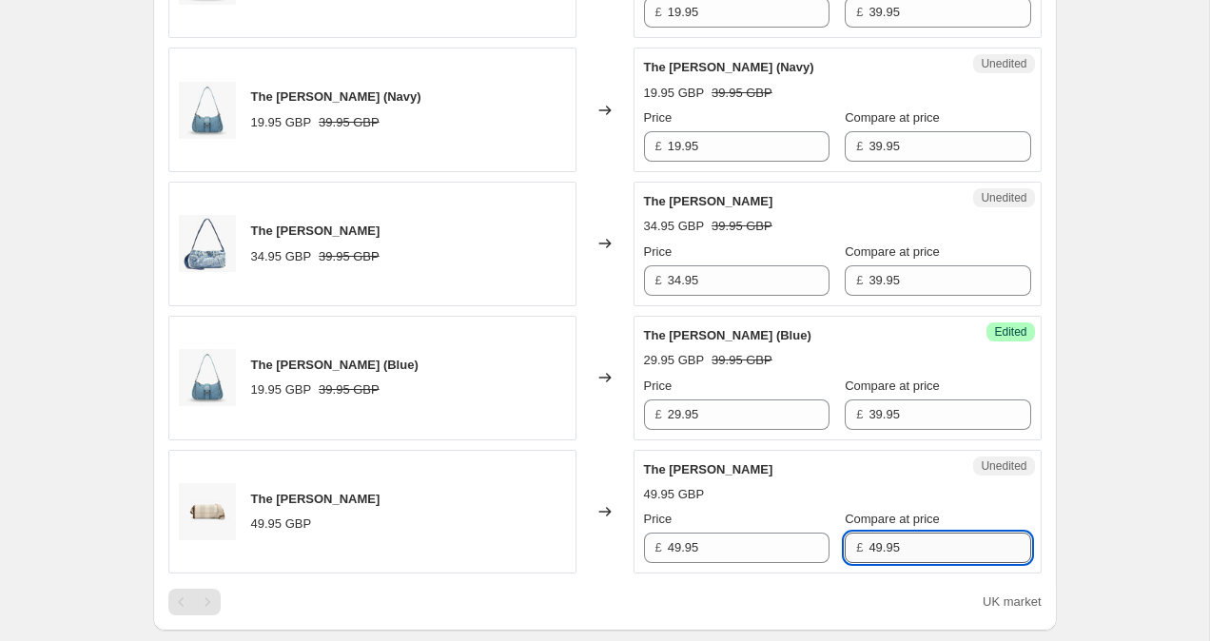
click at [869, 549] on input "49.95" at bounding box center [950, 548] width 162 height 30
type input "59.95"
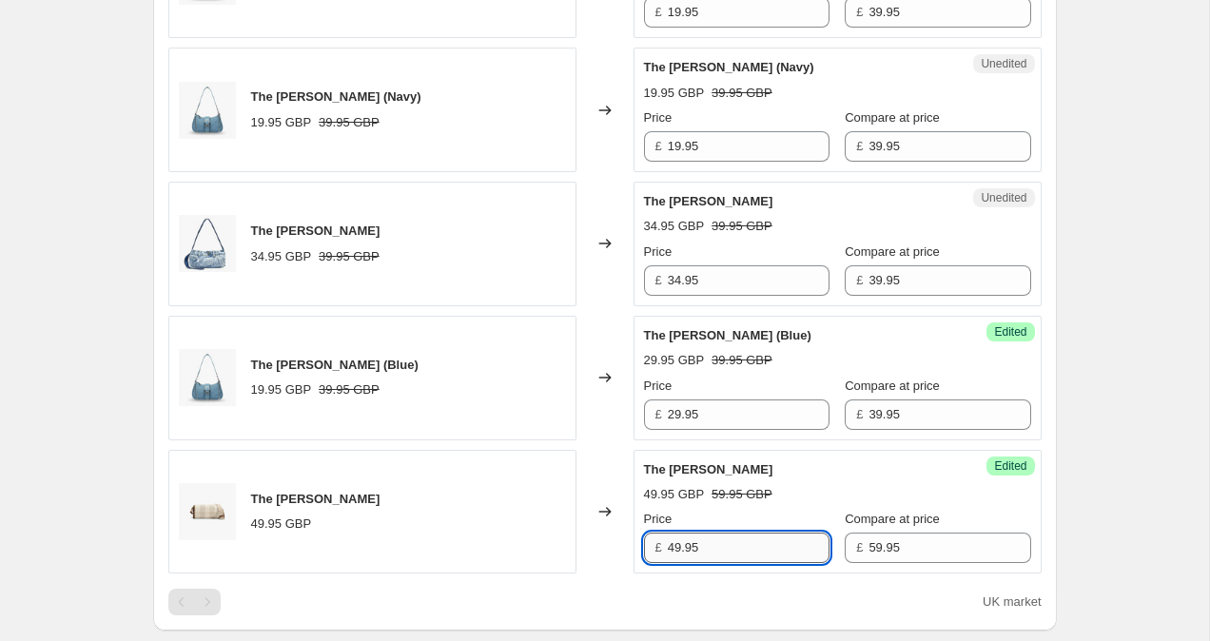
click at [676, 551] on input "49.95" at bounding box center [749, 548] width 162 height 30
type input "39.95"
click at [1168, 514] on div "Create new price change job. This page is ready Create new price change job Dra…" at bounding box center [604, 321] width 1209 height 2212
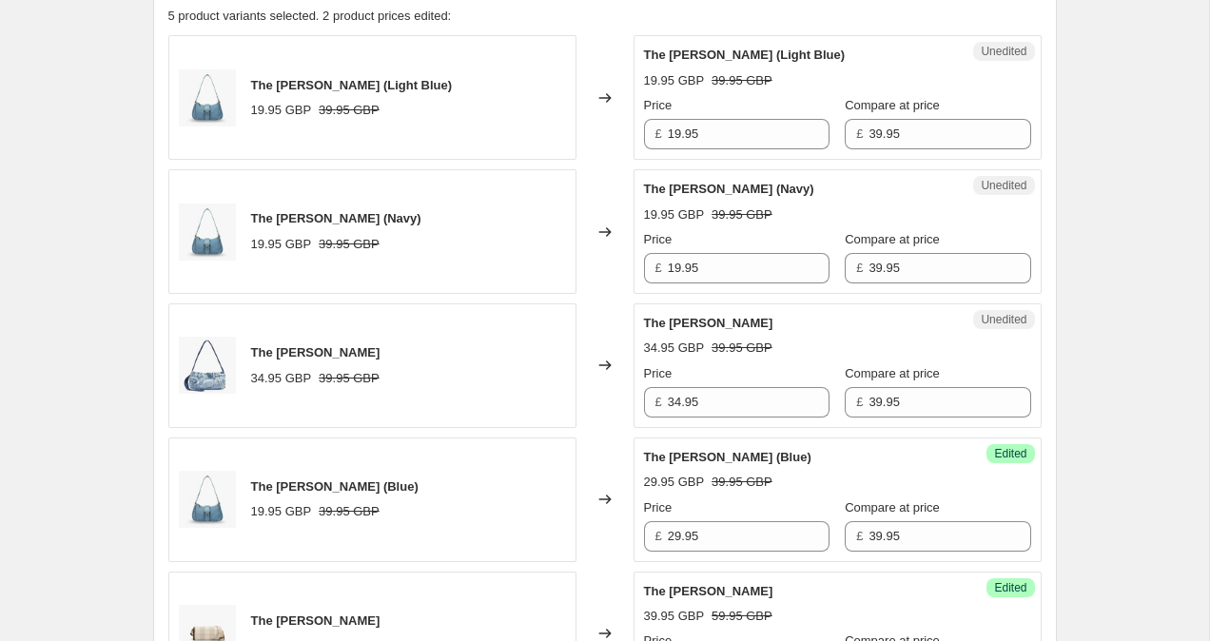
scroll to position [657, 0]
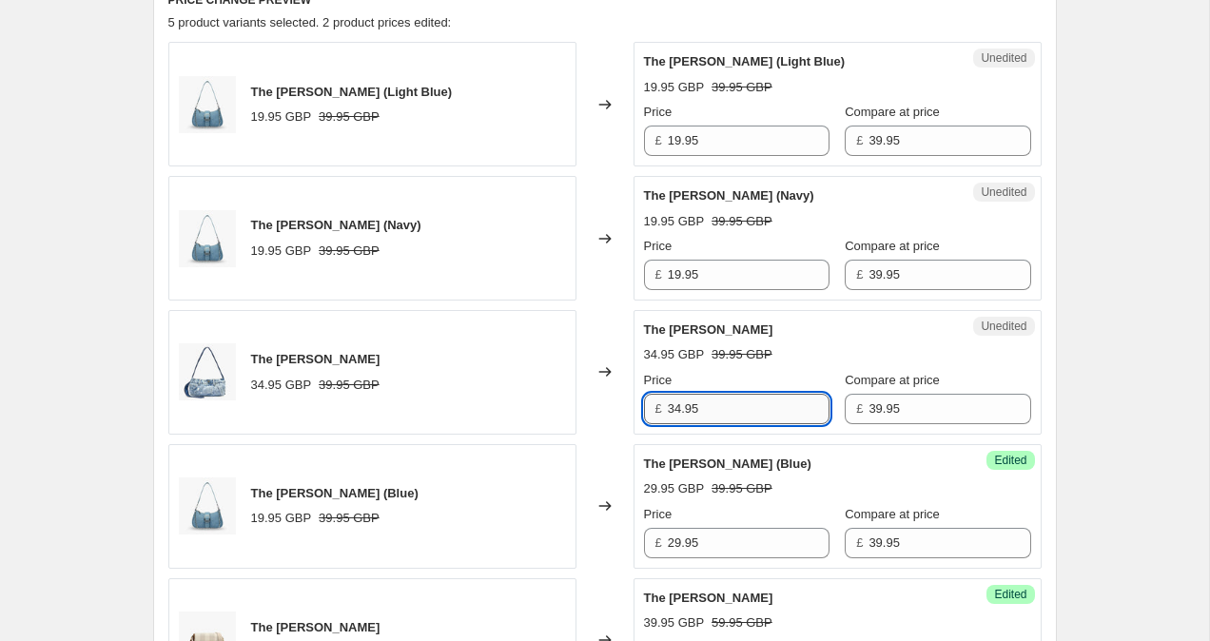
click at [684, 407] on input "34.95" at bounding box center [749, 409] width 162 height 30
type input "29.95"
click at [1174, 364] on div "Create new price change job. This page is ready Create new price change job Dra…" at bounding box center [604, 449] width 1209 height 2212
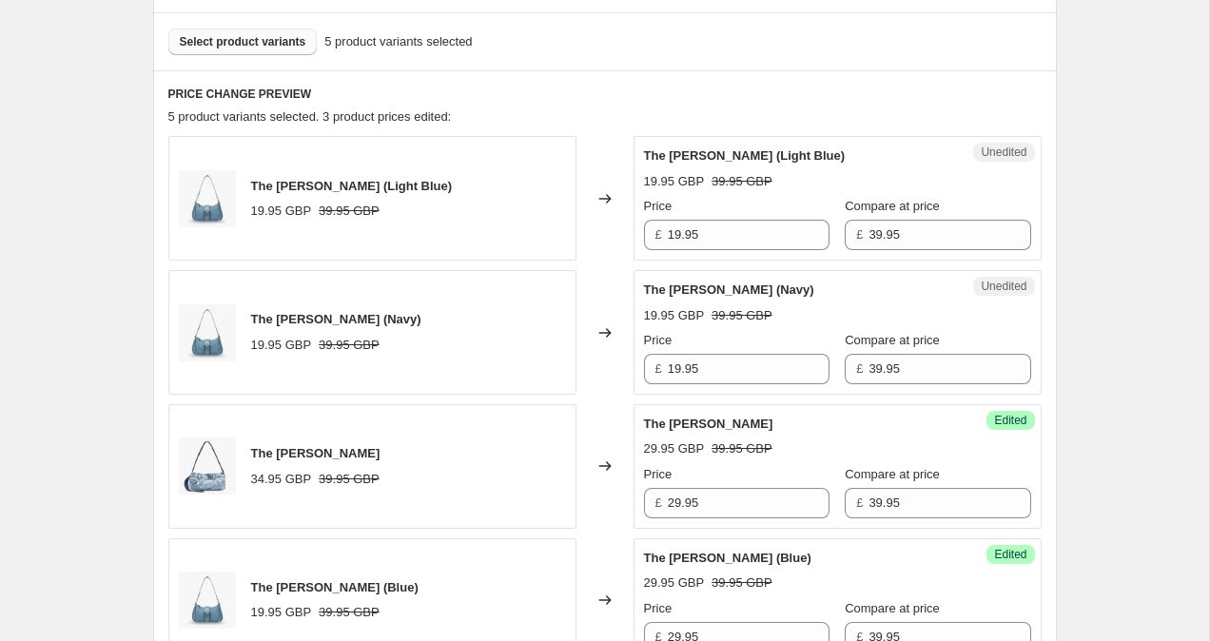
scroll to position [560, 0]
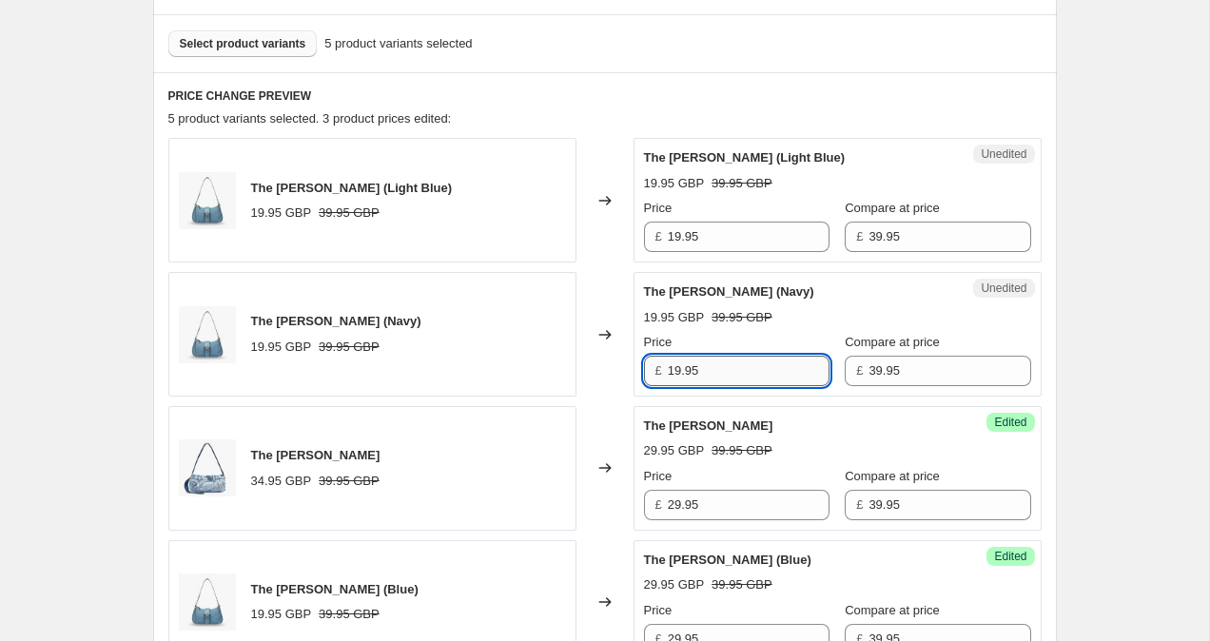
click at [674, 368] on input "19.95" at bounding box center [749, 371] width 162 height 30
type input "29.95"
click at [676, 231] on input "19.95" at bounding box center [749, 237] width 162 height 30
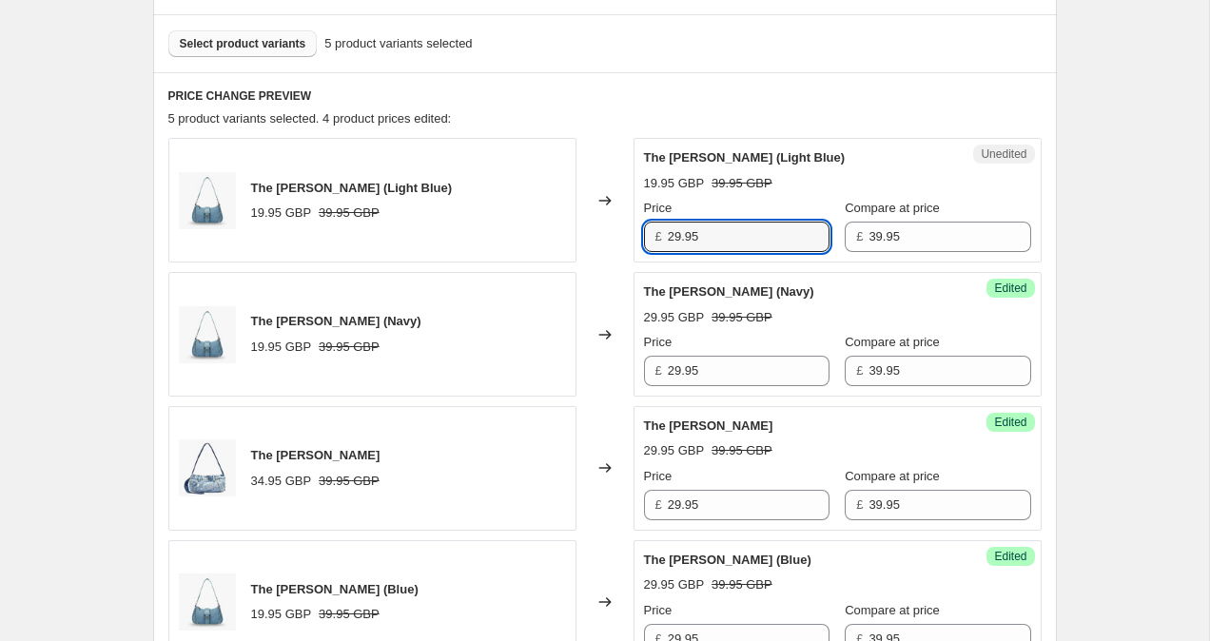
type input "29.95"
click at [1161, 263] on div "Create new price change job. This page is ready Create new price change job Dra…" at bounding box center [604, 546] width 1209 height 2212
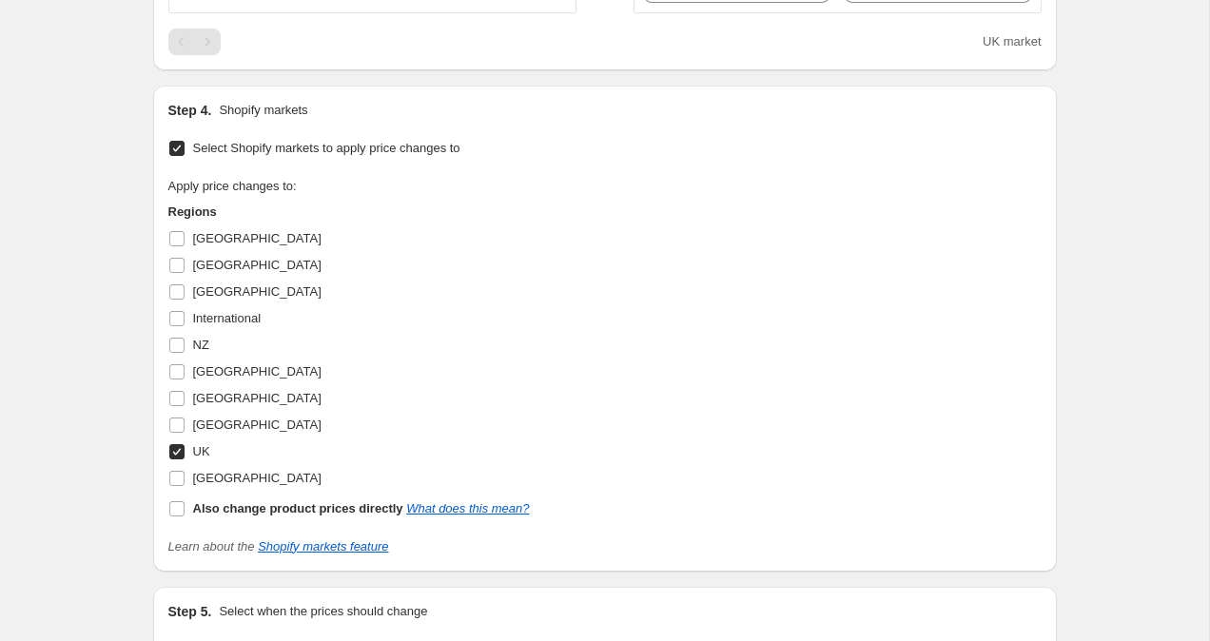
scroll to position [1571, 0]
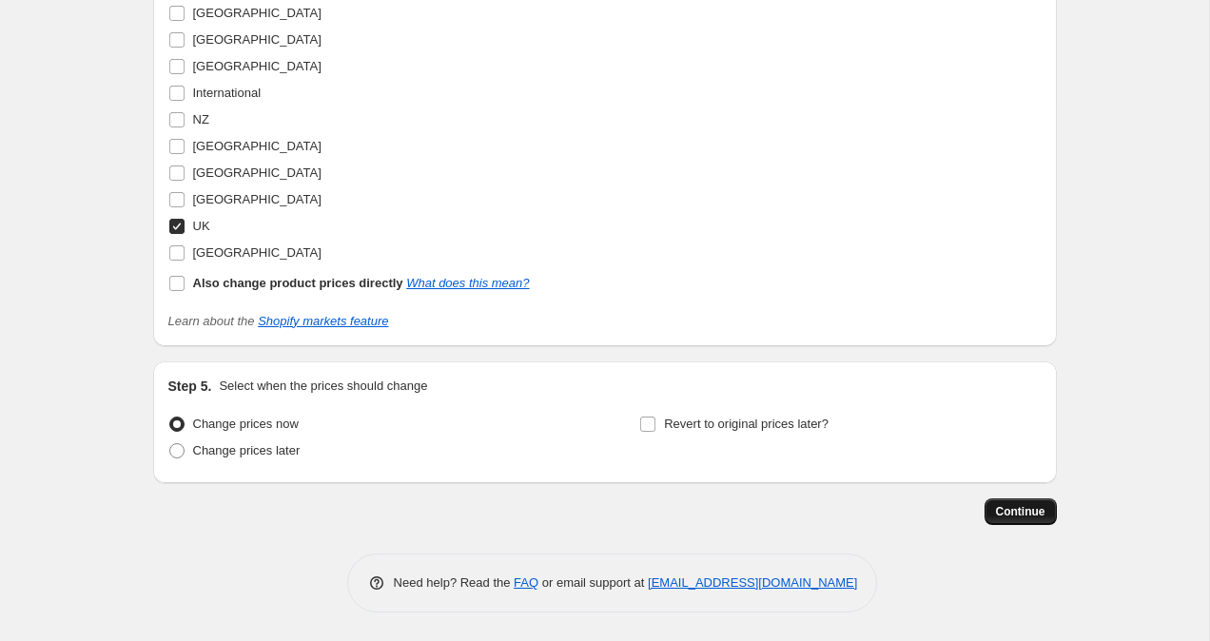
click at [1028, 505] on span "Continue" at bounding box center [1020, 511] width 49 height 15
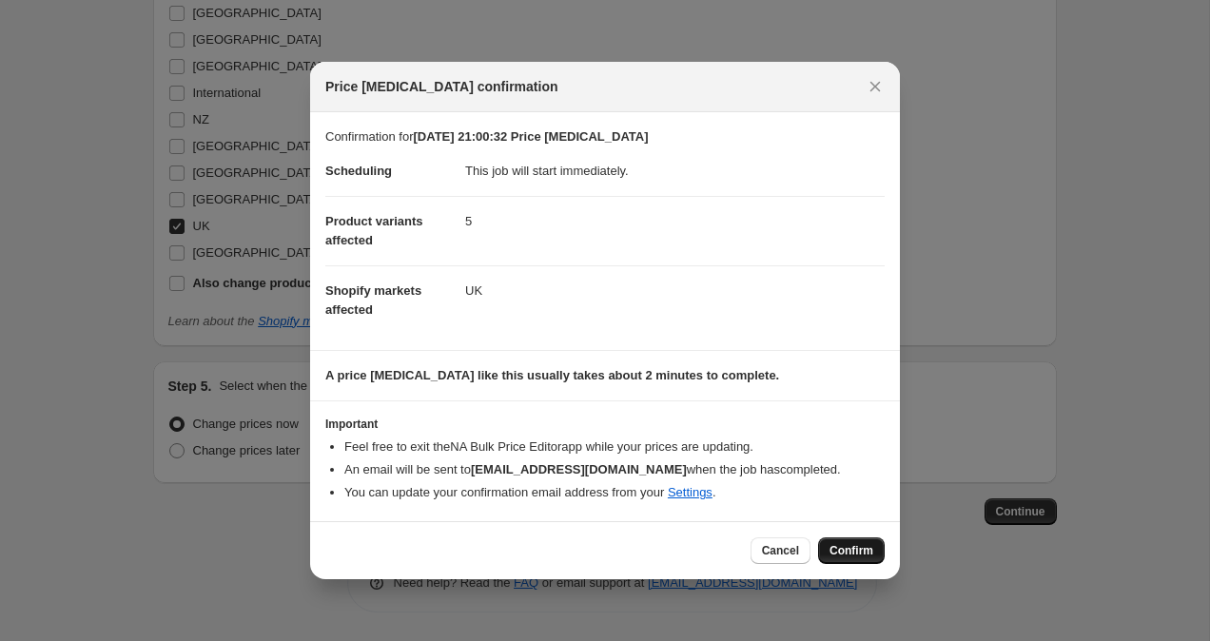
click at [849, 544] on span "Confirm" at bounding box center [852, 550] width 44 height 15
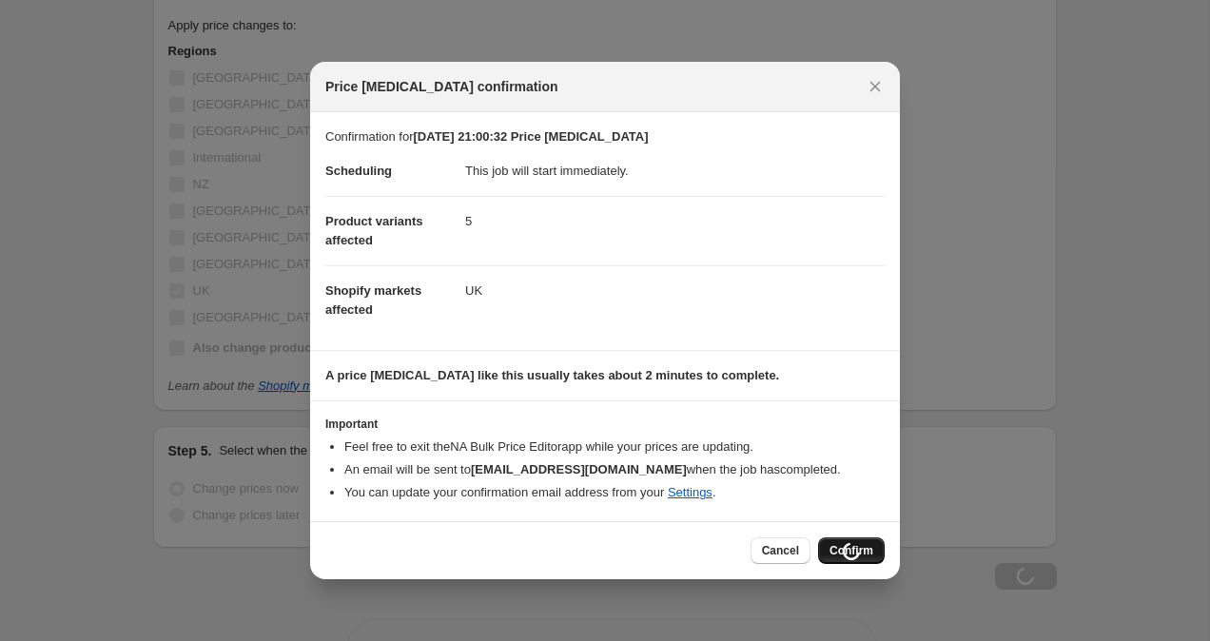
scroll to position [1636, 0]
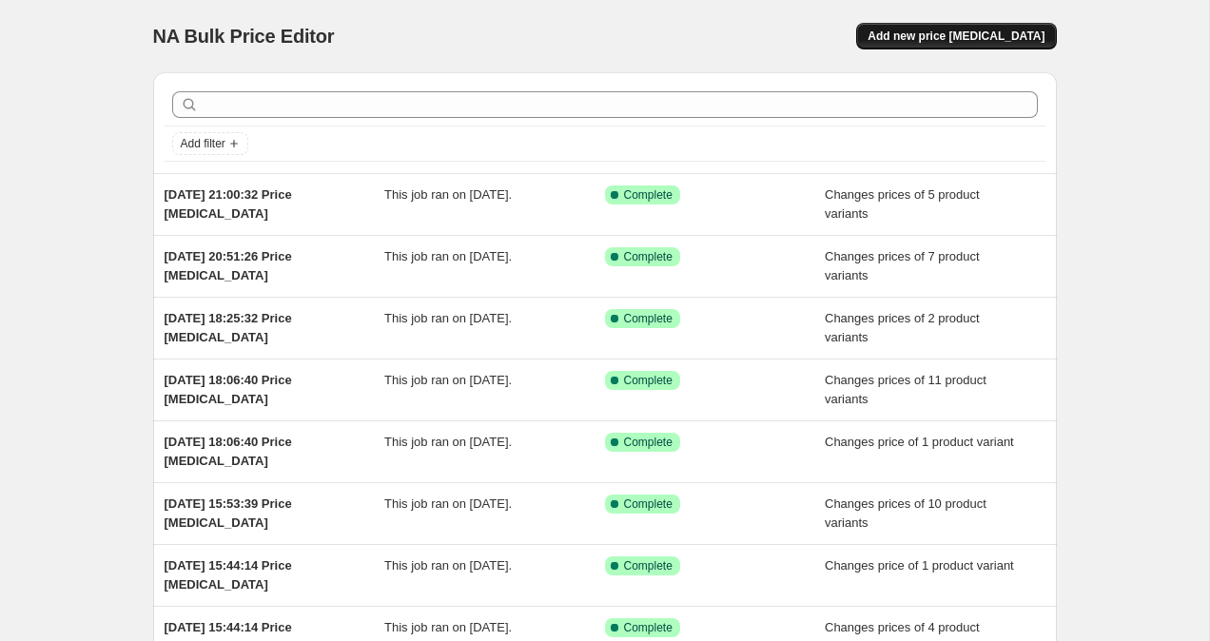
click at [1000, 27] on button "Add new price [MEDICAL_DATA]" at bounding box center [956, 36] width 200 height 27
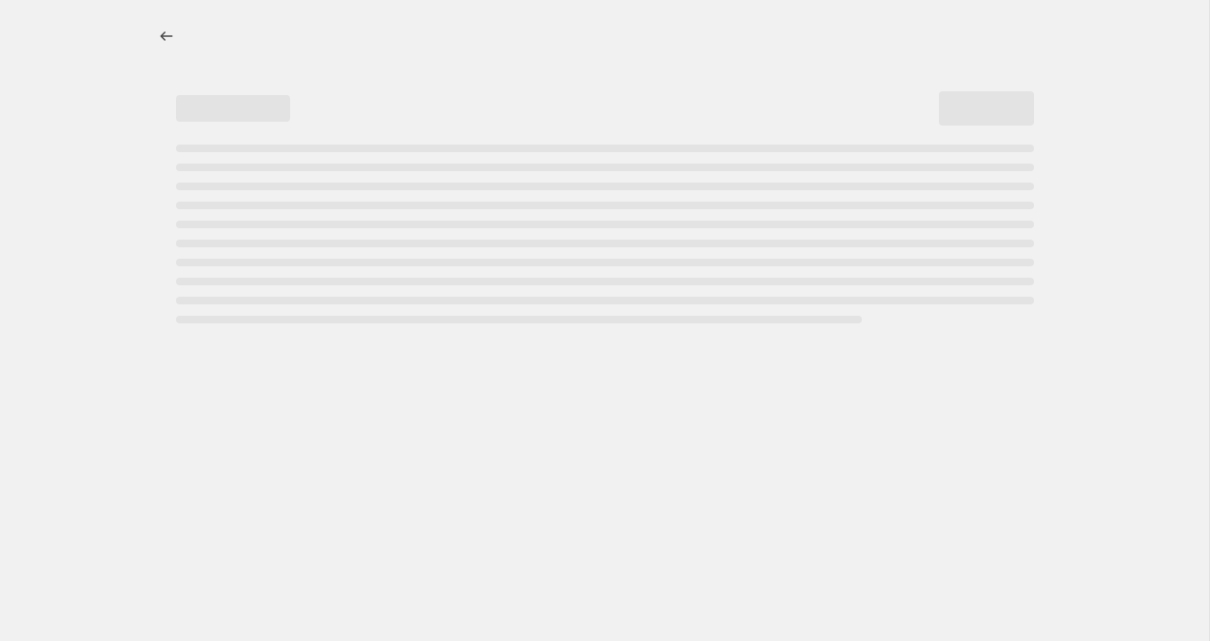
select select "percentage"
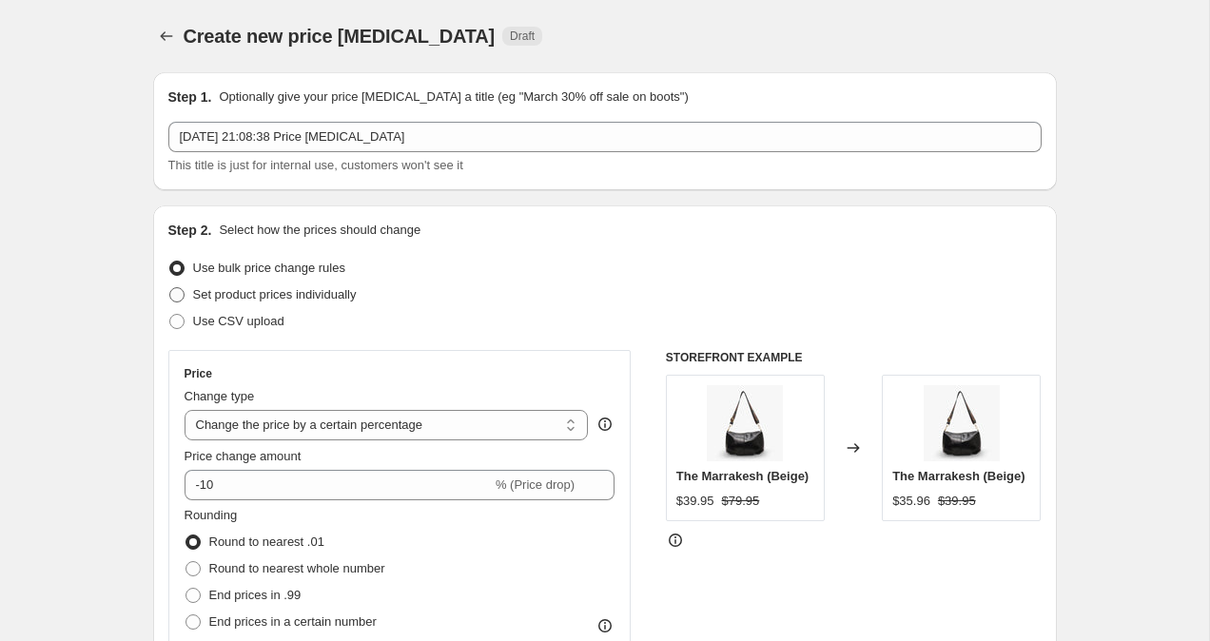
click at [173, 299] on span at bounding box center [176, 294] width 15 height 15
click at [170, 288] on input "Set product prices individually" at bounding box center [169, 287] width 1 height 1
radio input "true"
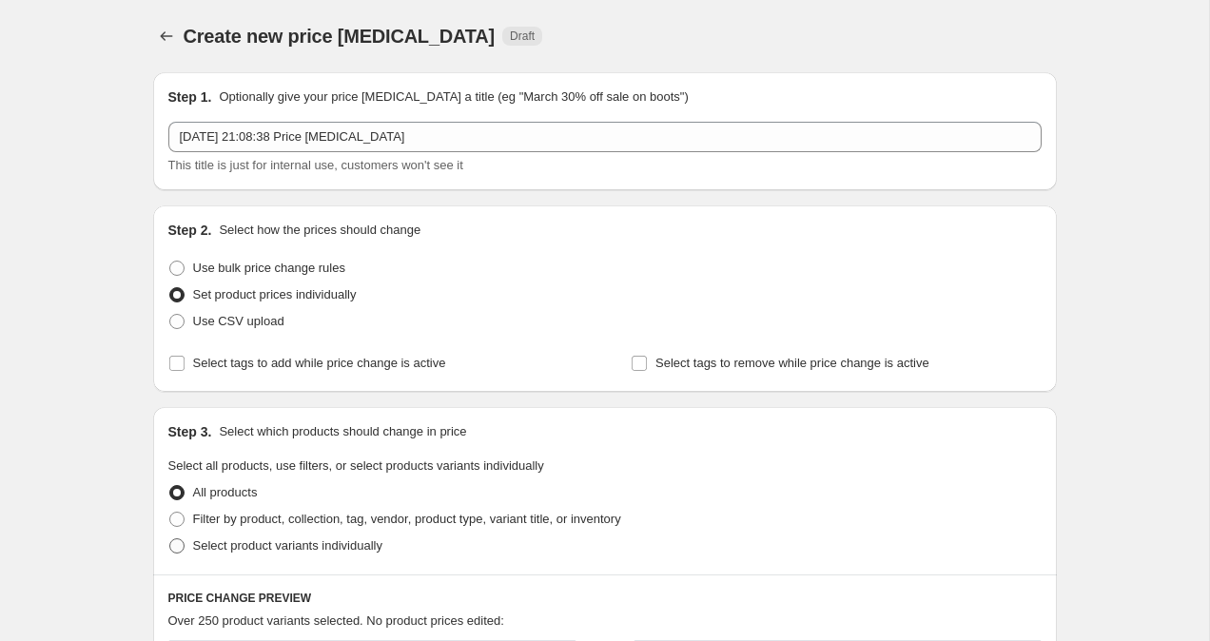
click at [173, 539] on span at bounding box center [176, 546] width 15 height 15
click at [170, 539] on input "Select product variants individually" at bounding box center [169, 539] width 1 height 1
radio input "true"
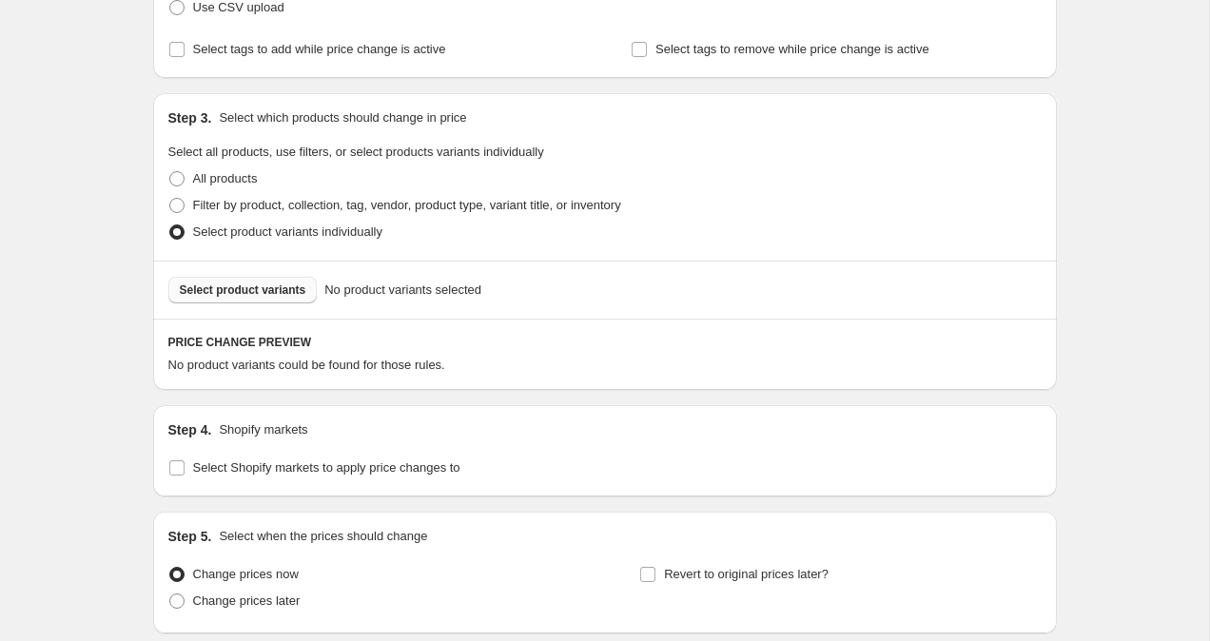
scroll to position [464, 0]
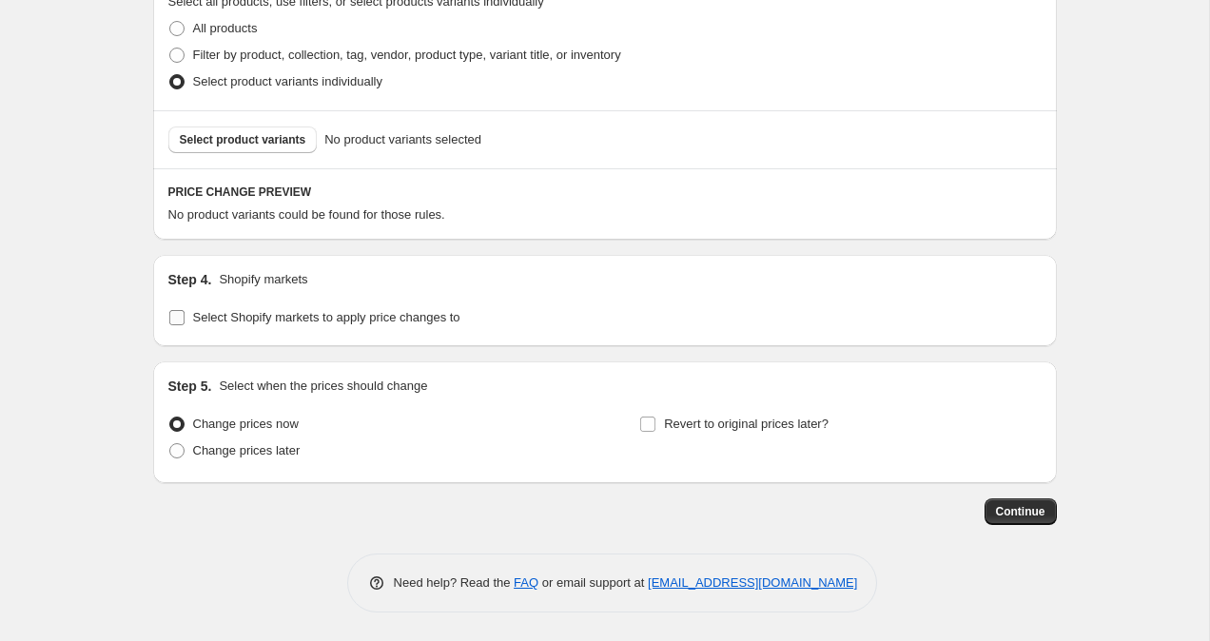
click at [183, 321] on input "Select Shopify markets to apply price changes to" at bounding box center [176, 317] width 15 height 15
checkbox input "true"
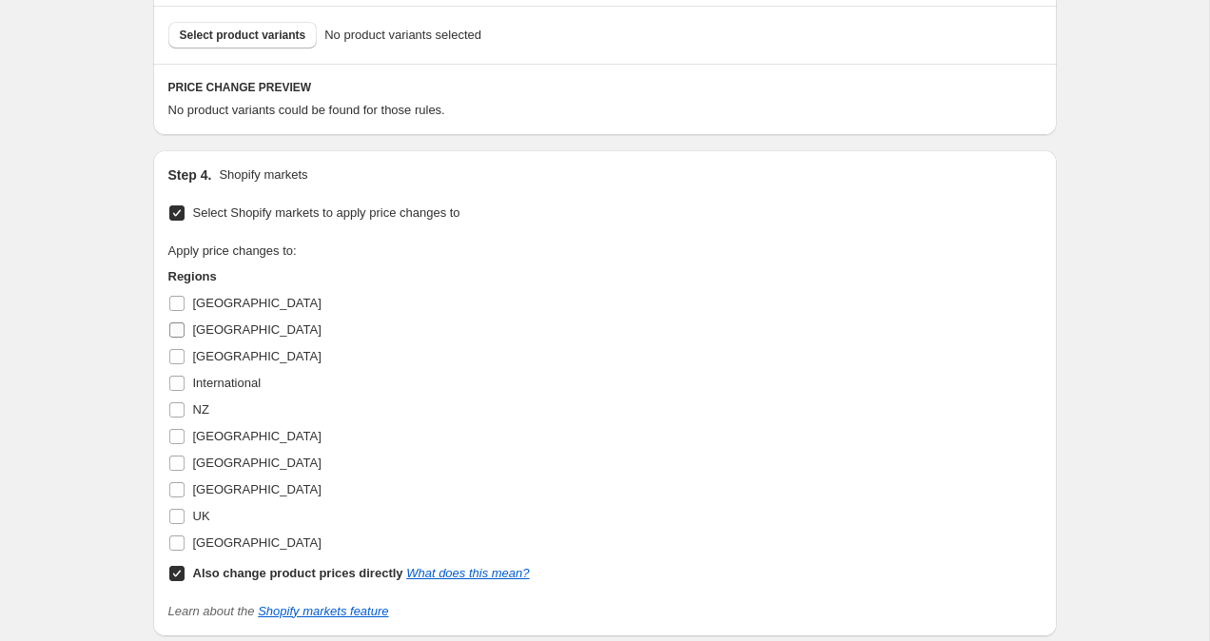
scroll to position [618, 0]
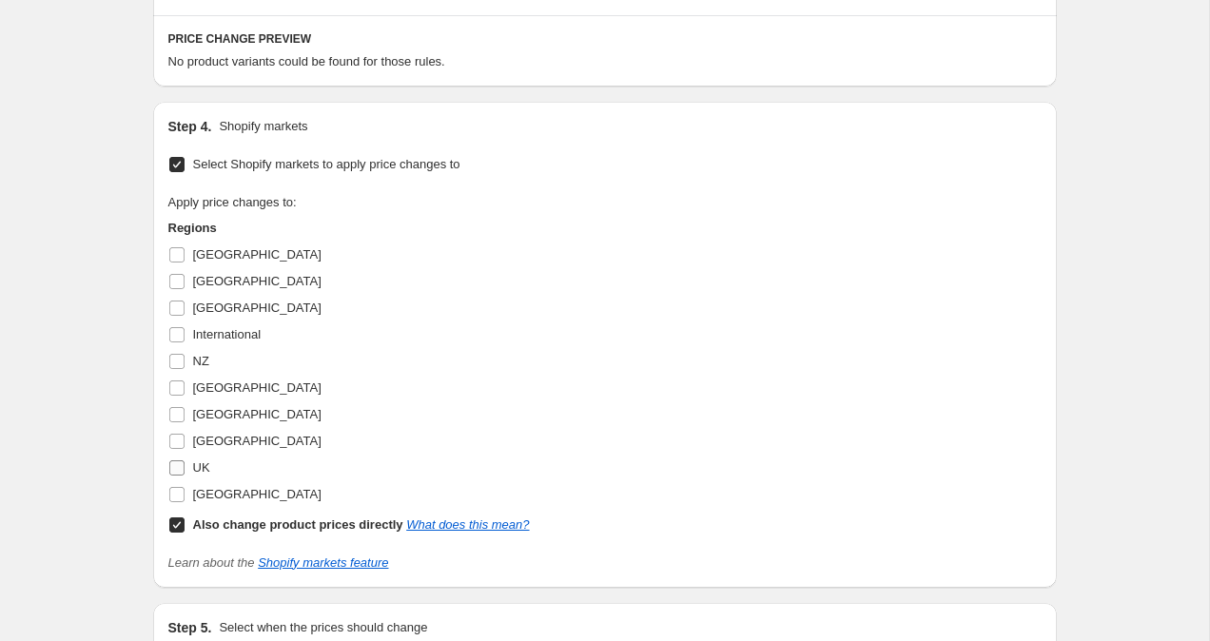
click at [175, 464] on input "UK" at bounding box center [176, 468] width 15 height 15
checkbox input "true"
click at [177, 521] on input "Also change product prices directly What does this mean?" at bounding box center [176, 525] width 15 height 15
checkbox input "false"
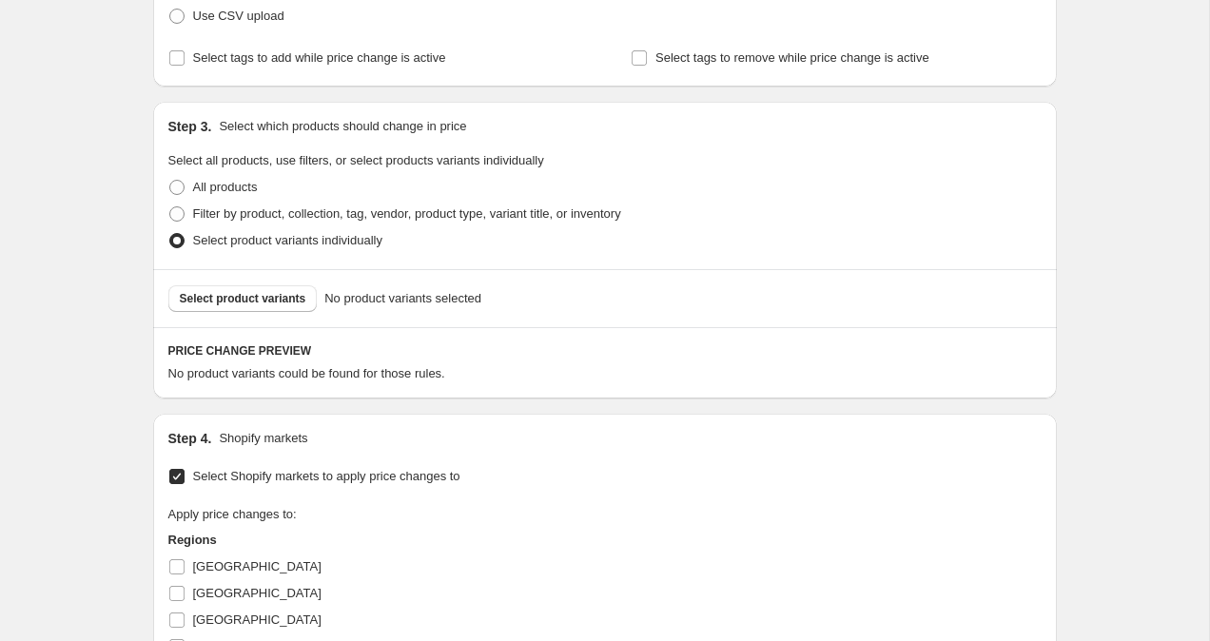
scroll to position [283, 0]
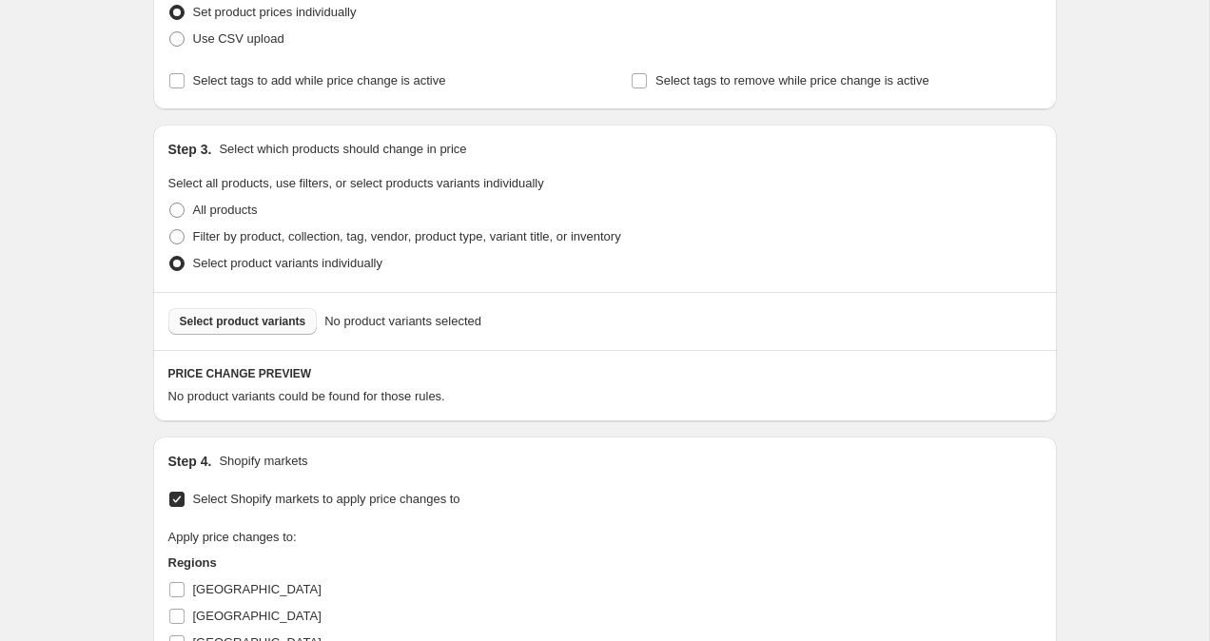
click at [223, 312] on button "Select product variants" at bounding box center [242, 321] width 149 height 27
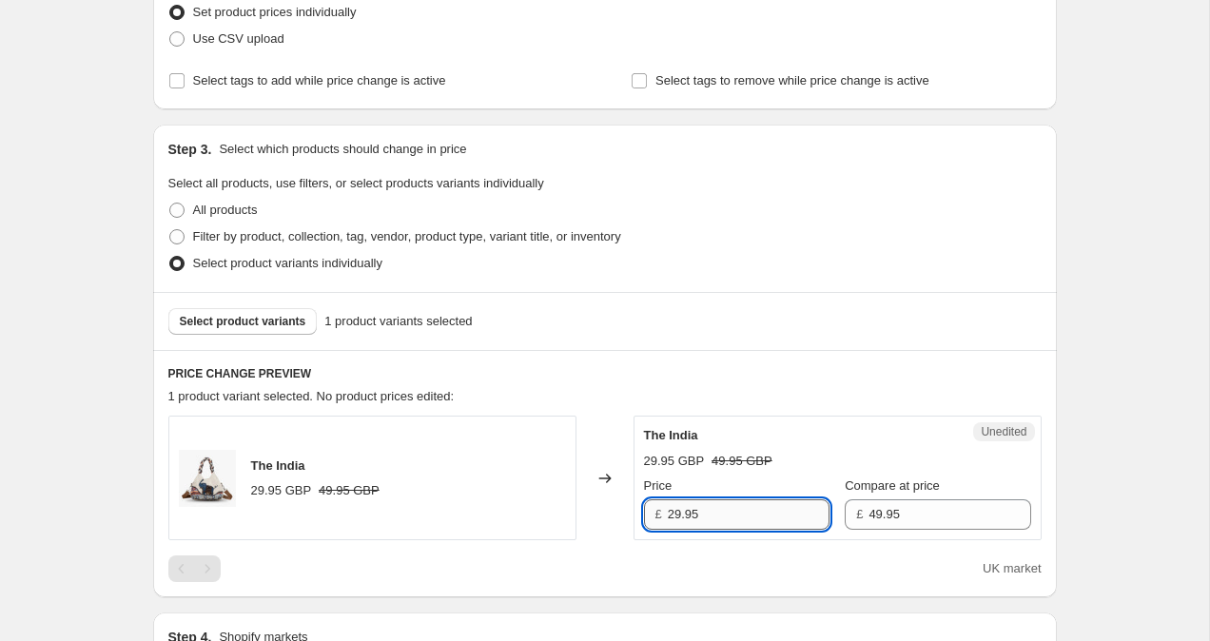
click at [676, 513] on input "29.95" at bounding box center [749, 515] width 162 height 30
type input "49.95"
click at [1152, 343] on div "Create new price [MEDICAL_DATA]. This page is ready Create new price [MEDICAL_D…" at bounding box center [604, 555] width 1209 height 1676
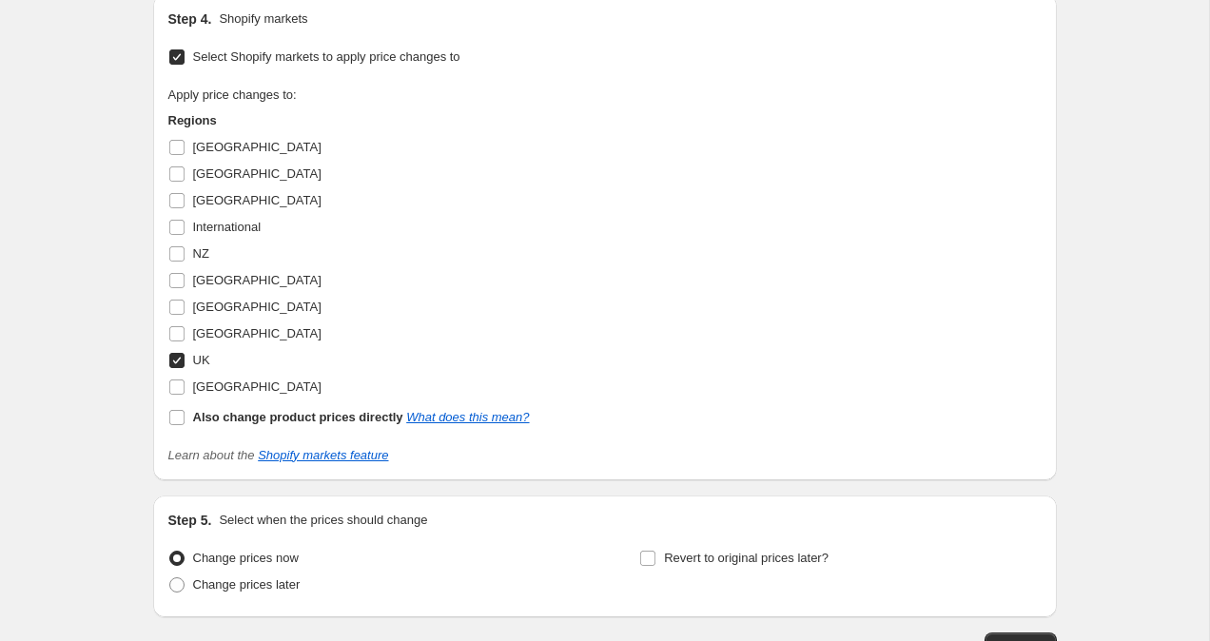
scroll to position [1034, 0]
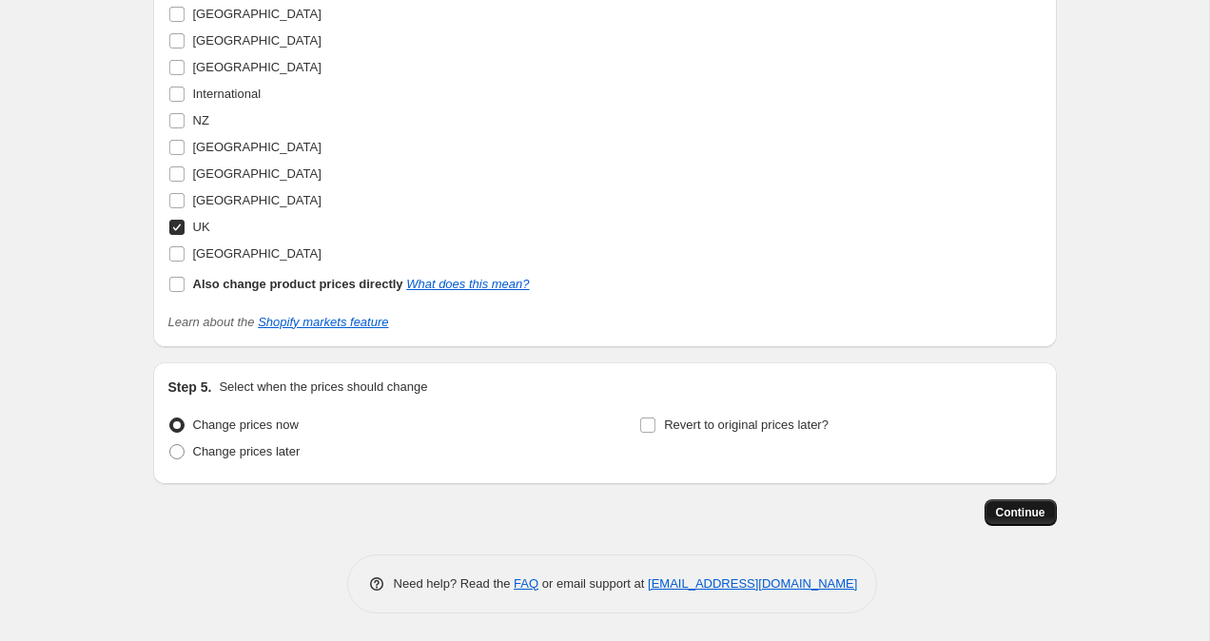
click at [1003, 514] on span "Continue" at bounding box center [1020, 512] width 49 height 15
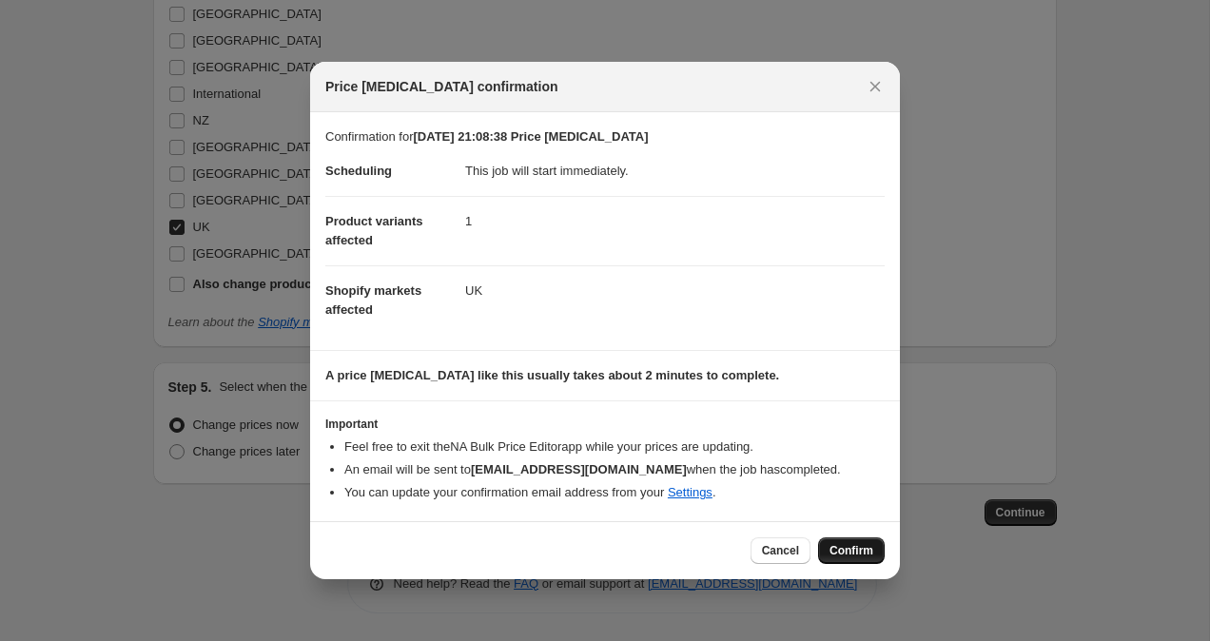
click at [859, 553] on span "Confirm" at bounding box center [852, 550] width 44 height 15
